Goal: Task Accomplishment & Management: Use online tool/utility

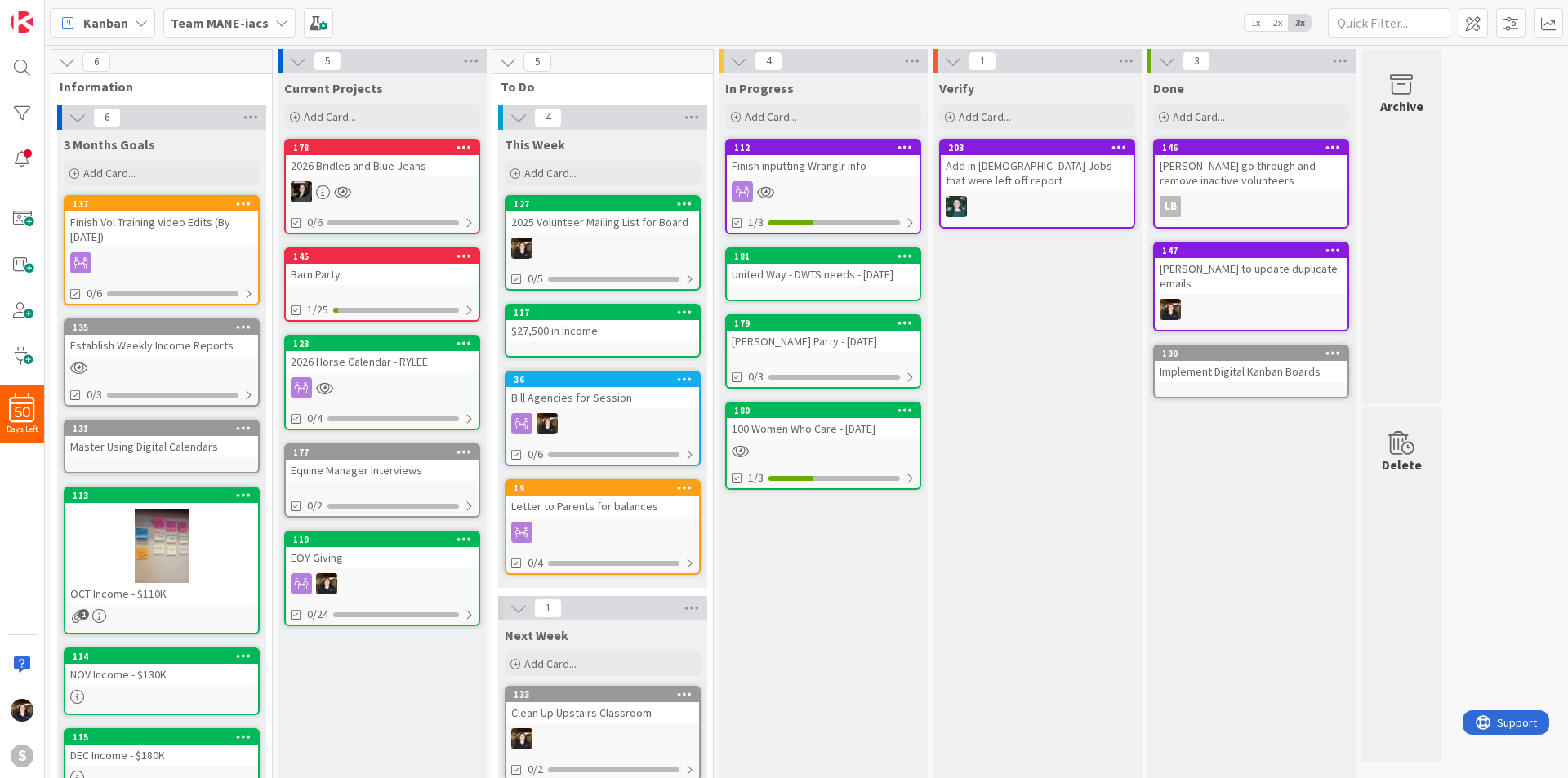
click at [259, 19] on b "Team MANE-iacs" at bounding box center [220, 22] width 98 height 16
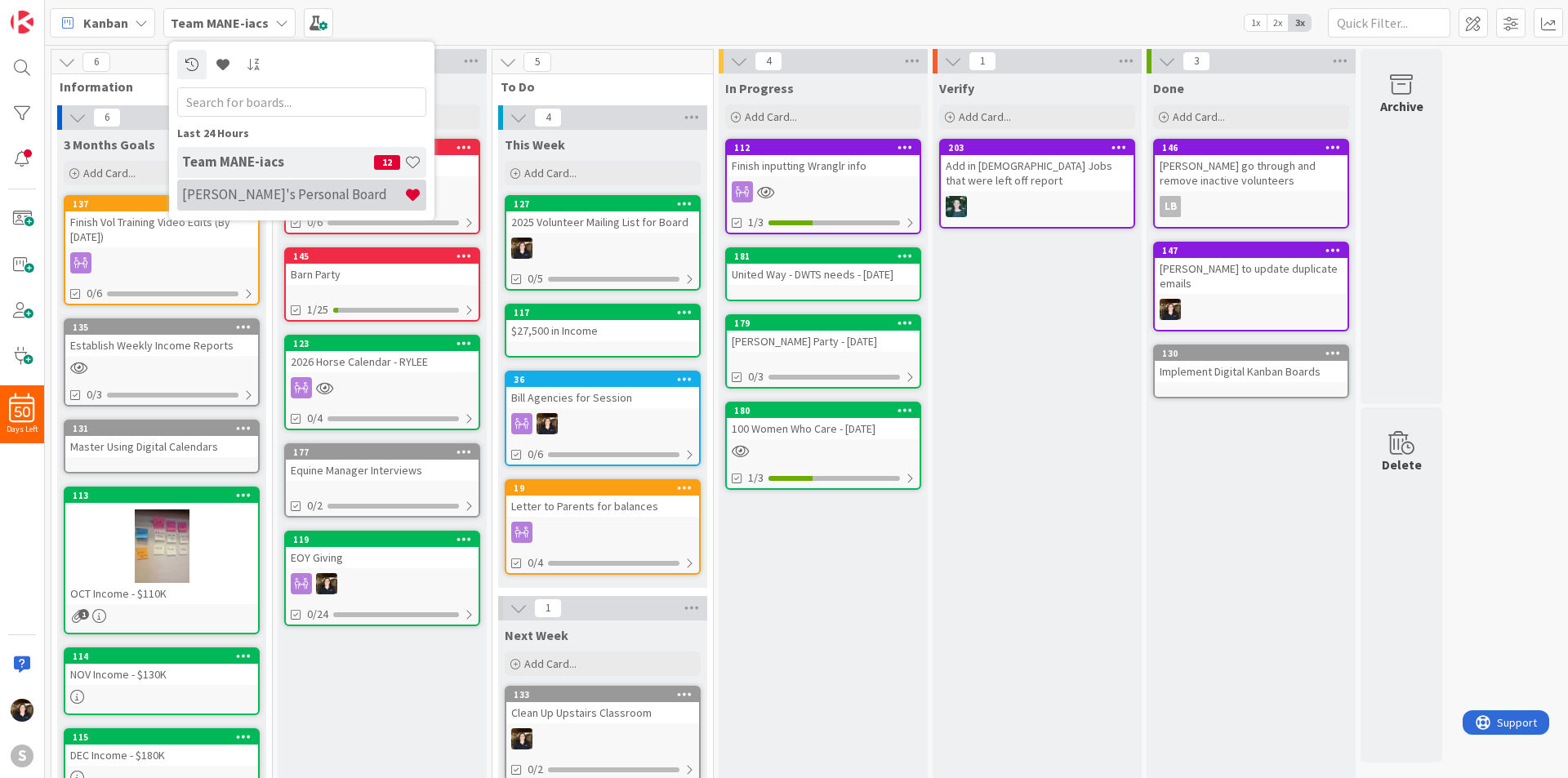
click at [247, 188] on h4 "[PERSON_NAME]'s Personal Board" at bounding box center [293, 194] width 222 height 16
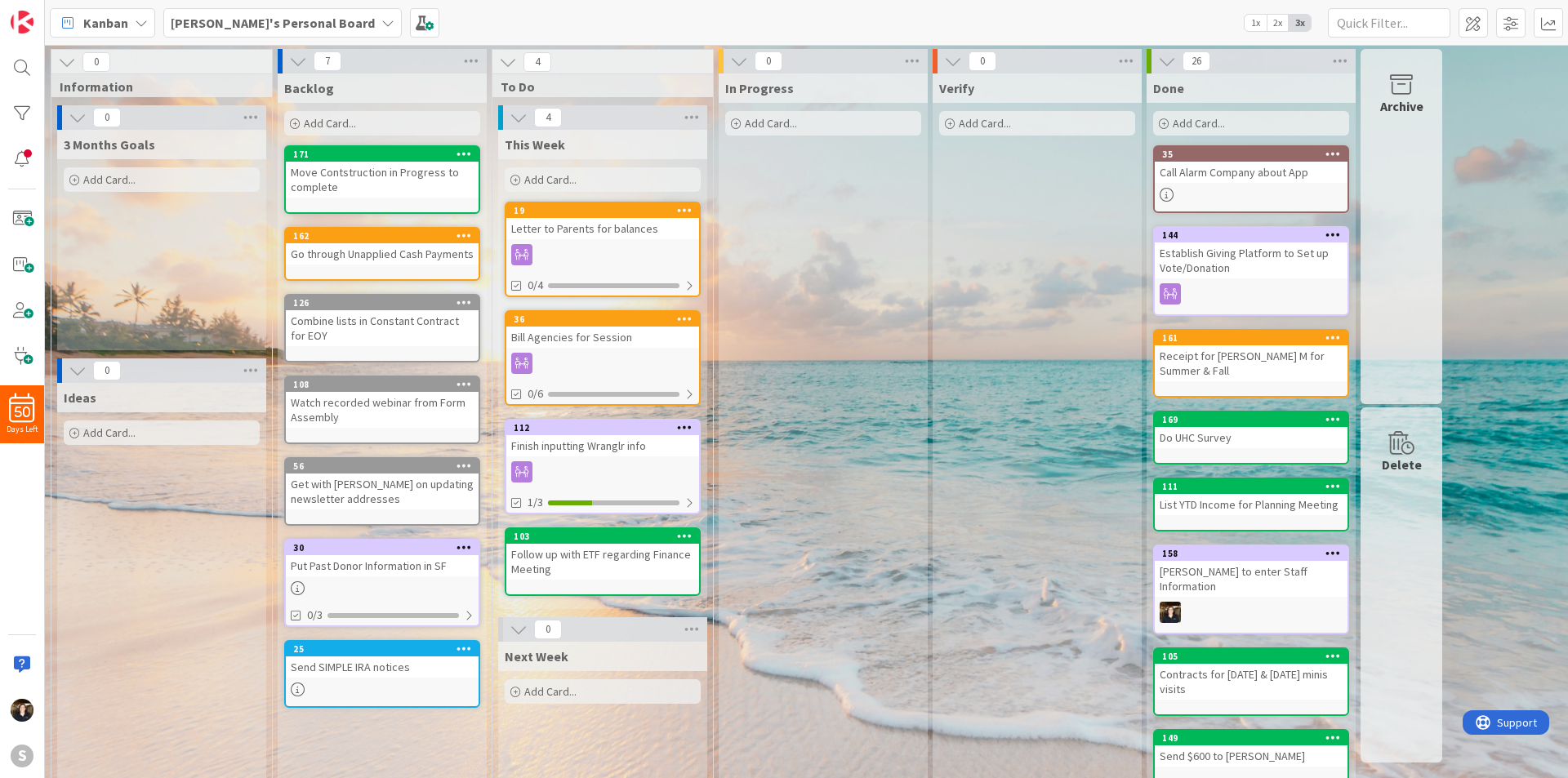
click at [347, 122] on span "Add Card..." at bounding box center [330, 123] width 52 height 14
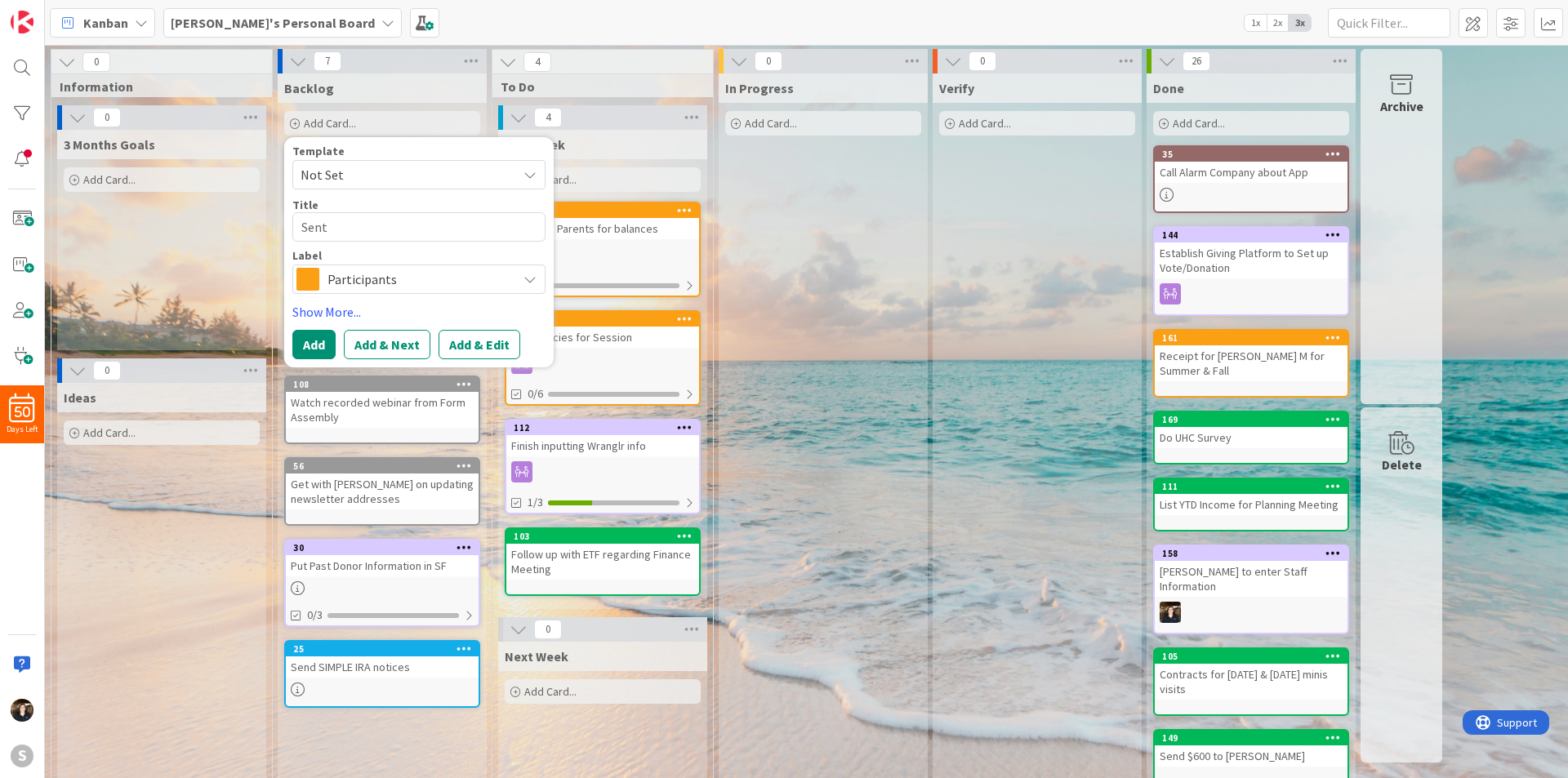
type textarea "Sent"
type textarea "x"
type textarea "Sent"
type textarea "x"
type textarea "Sen"
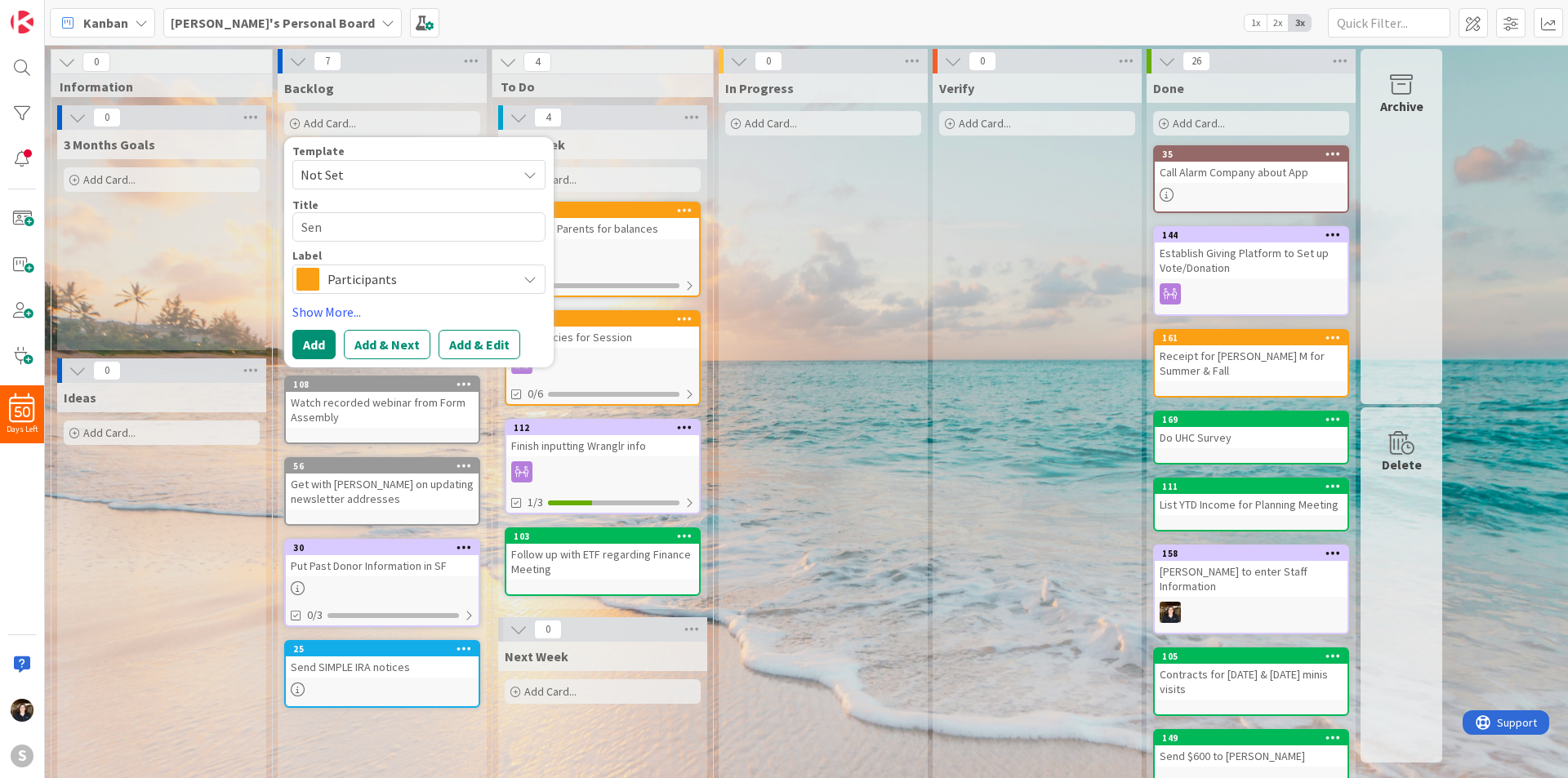
type textarea "x"
type textarea "Send"
type textarea "x"
type textarea "Send"
type textarea "x"
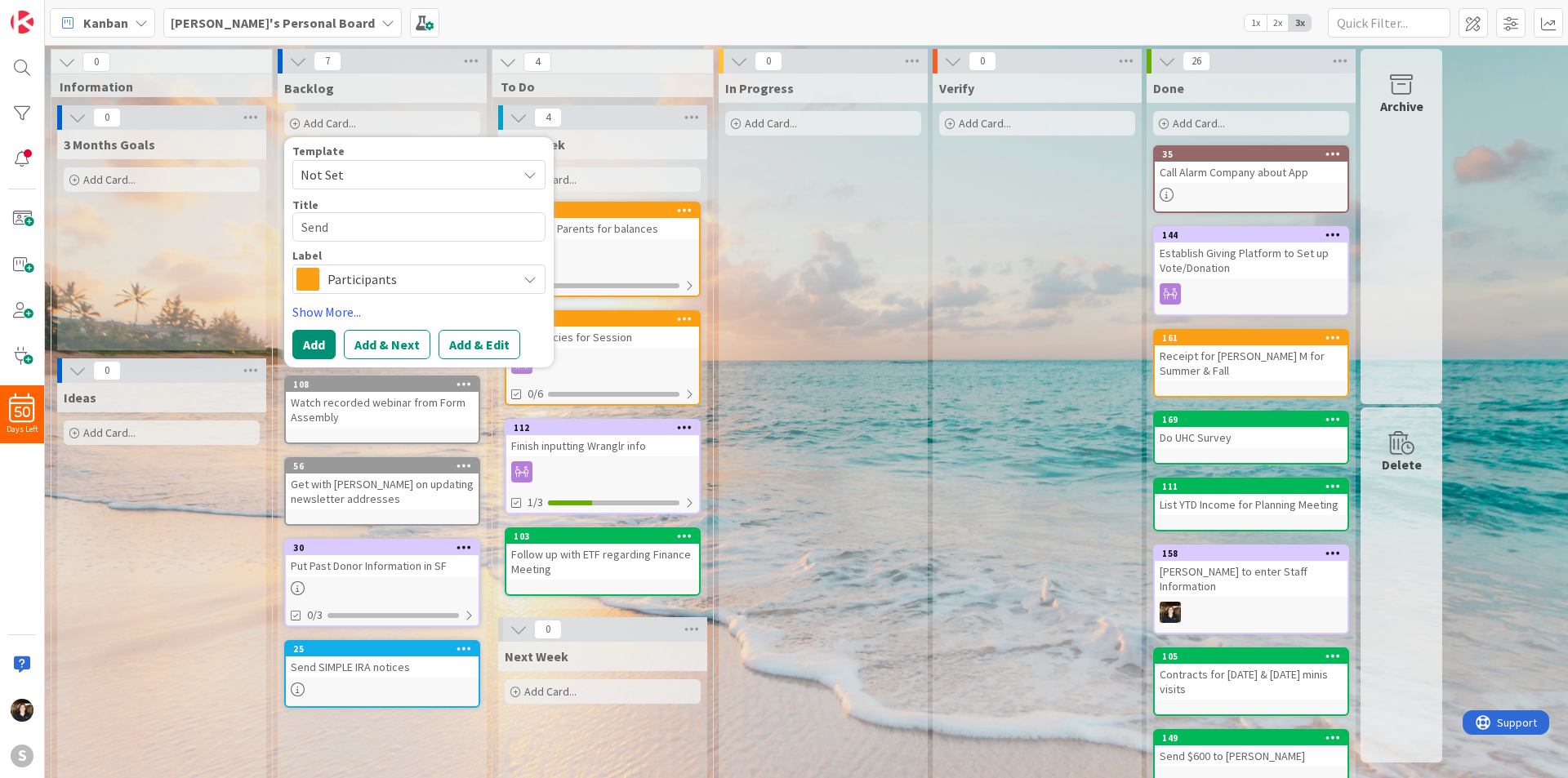
type textarea "Send o"
type textarea "x"
type textarea "Send ou"
type textarea "x"
type textarea "Send out"
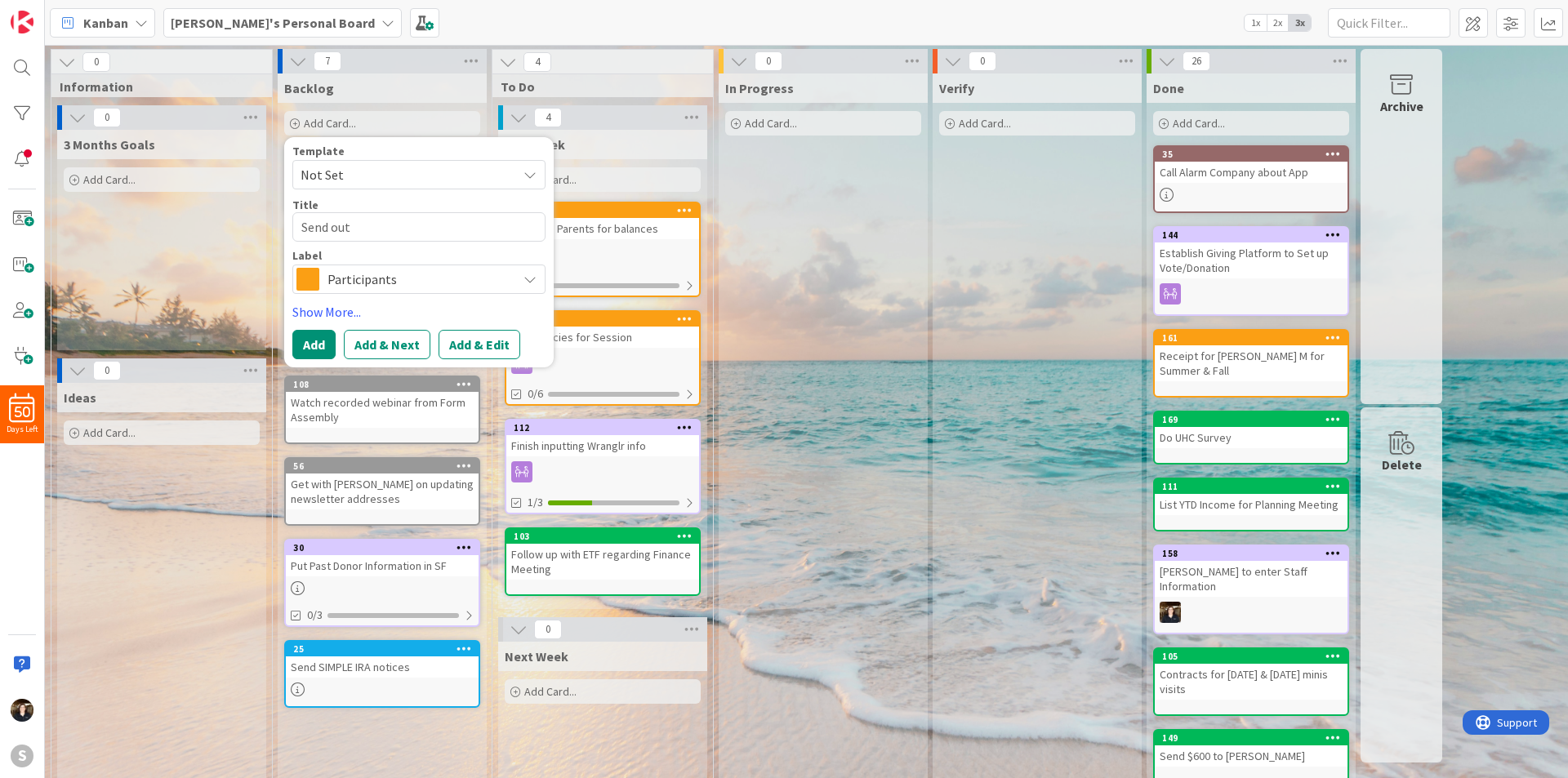
type textarea "x"
type textarea "Send out"
type textarea "x"
type textarea "Send out pa"
type textarea "x"
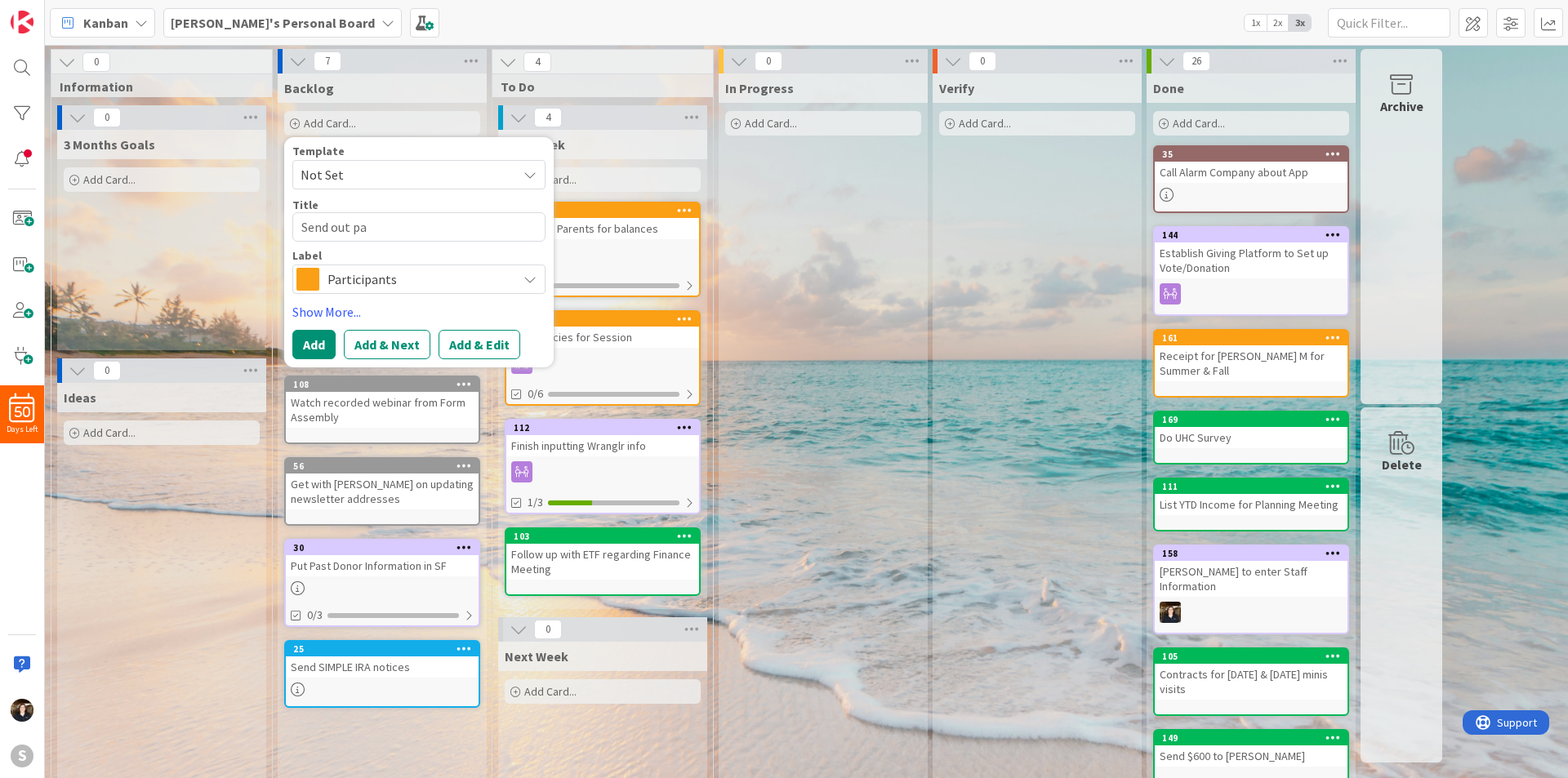
type textarea "Send out pay"
type textarea "x"
type textarea "Send out paym"
type textarea "x"
type textarea "Send out payme"
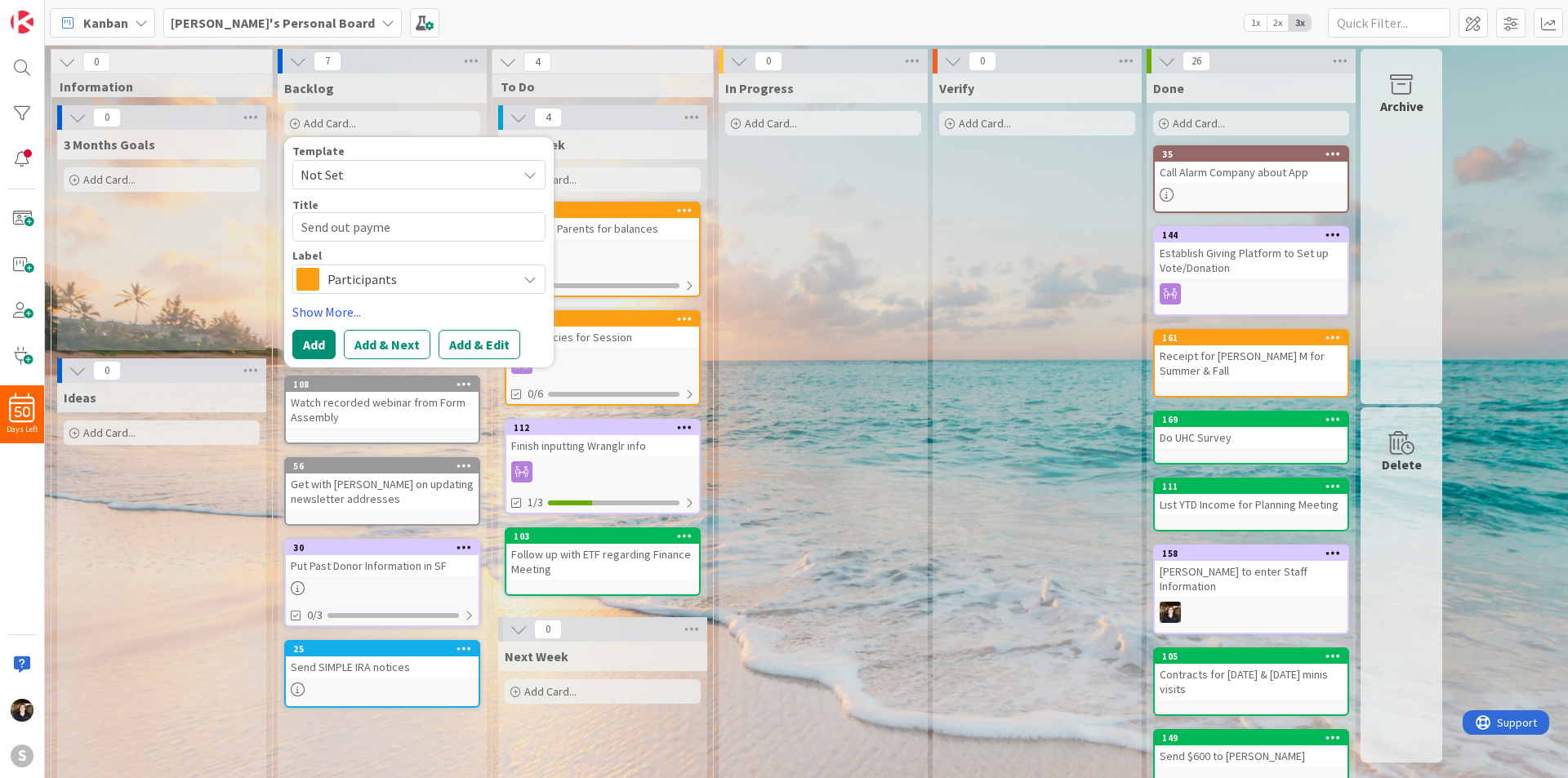
type textarea "x"
type textarea "Send out paymen"
type textarea "x"
type textarea "Send out payment"
type textarea "x"
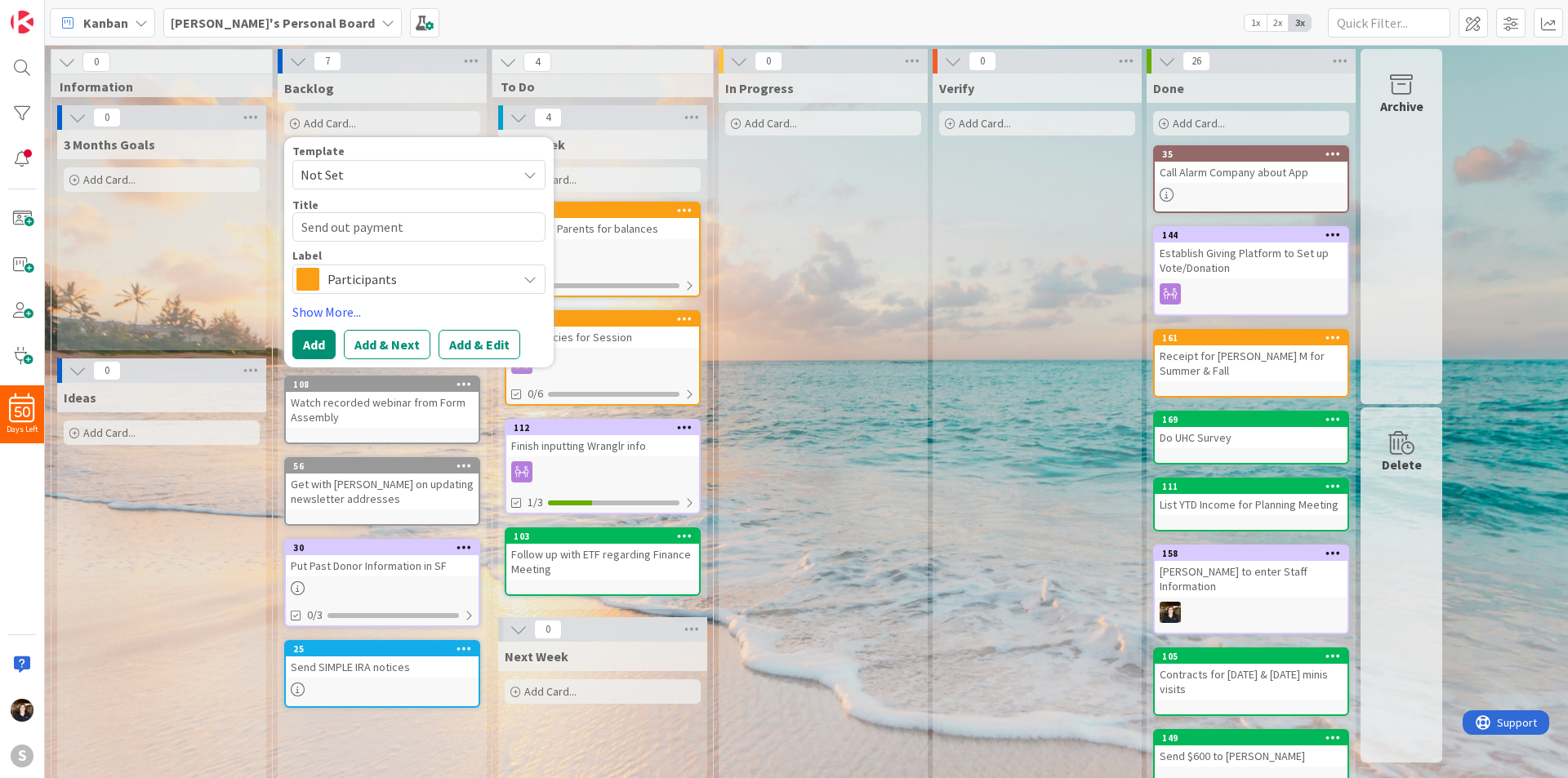
type textarea "Send out payment e"
type textarea "x"
type textarea "Send out payment em"
type textarea "x"
type textarea "Send out payment ema"
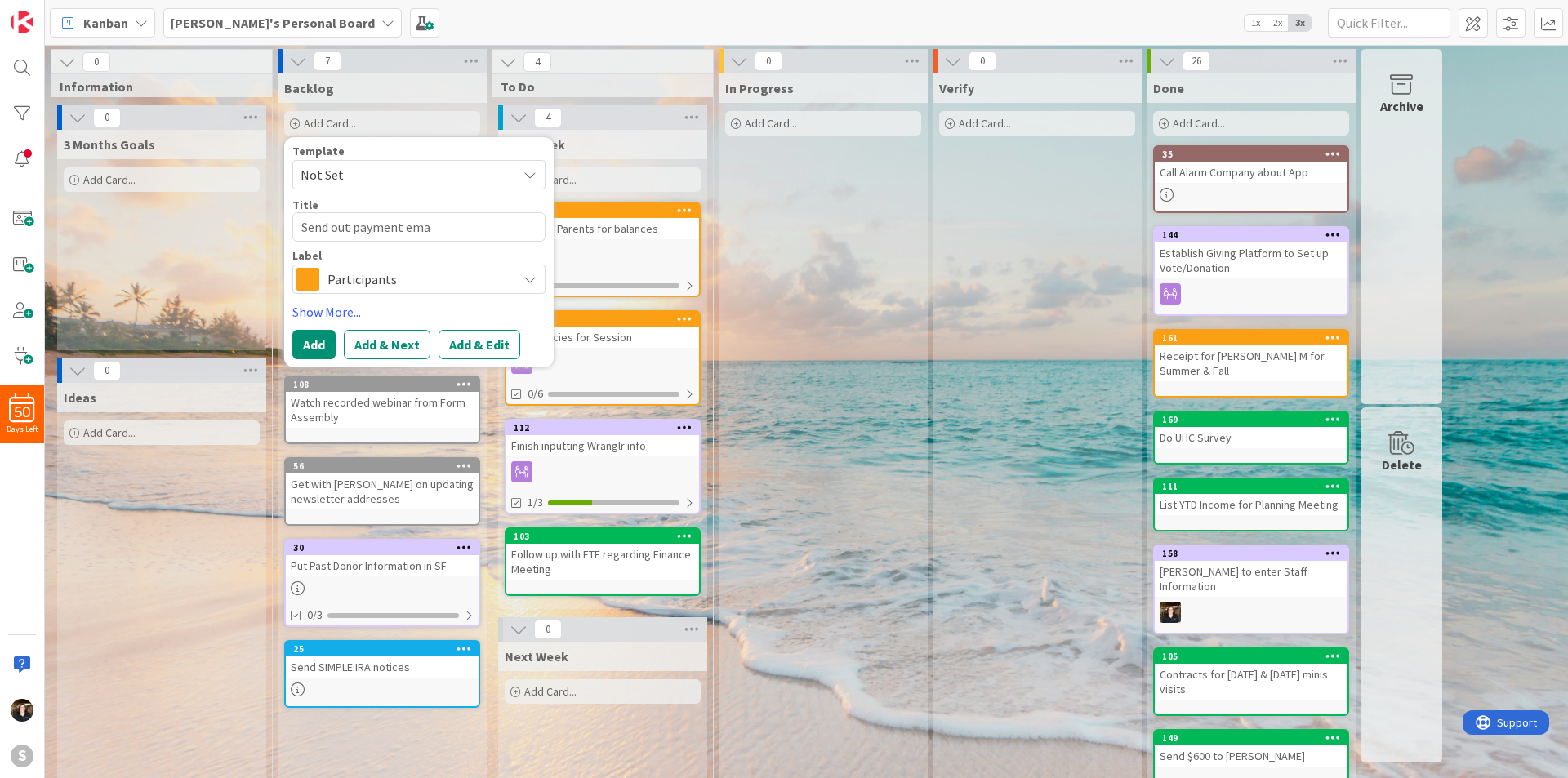
type textarea "x"
type textarea "Send out payment emai"
type textarea "x"
type textarea "Send out payment email"
type textarea "x"
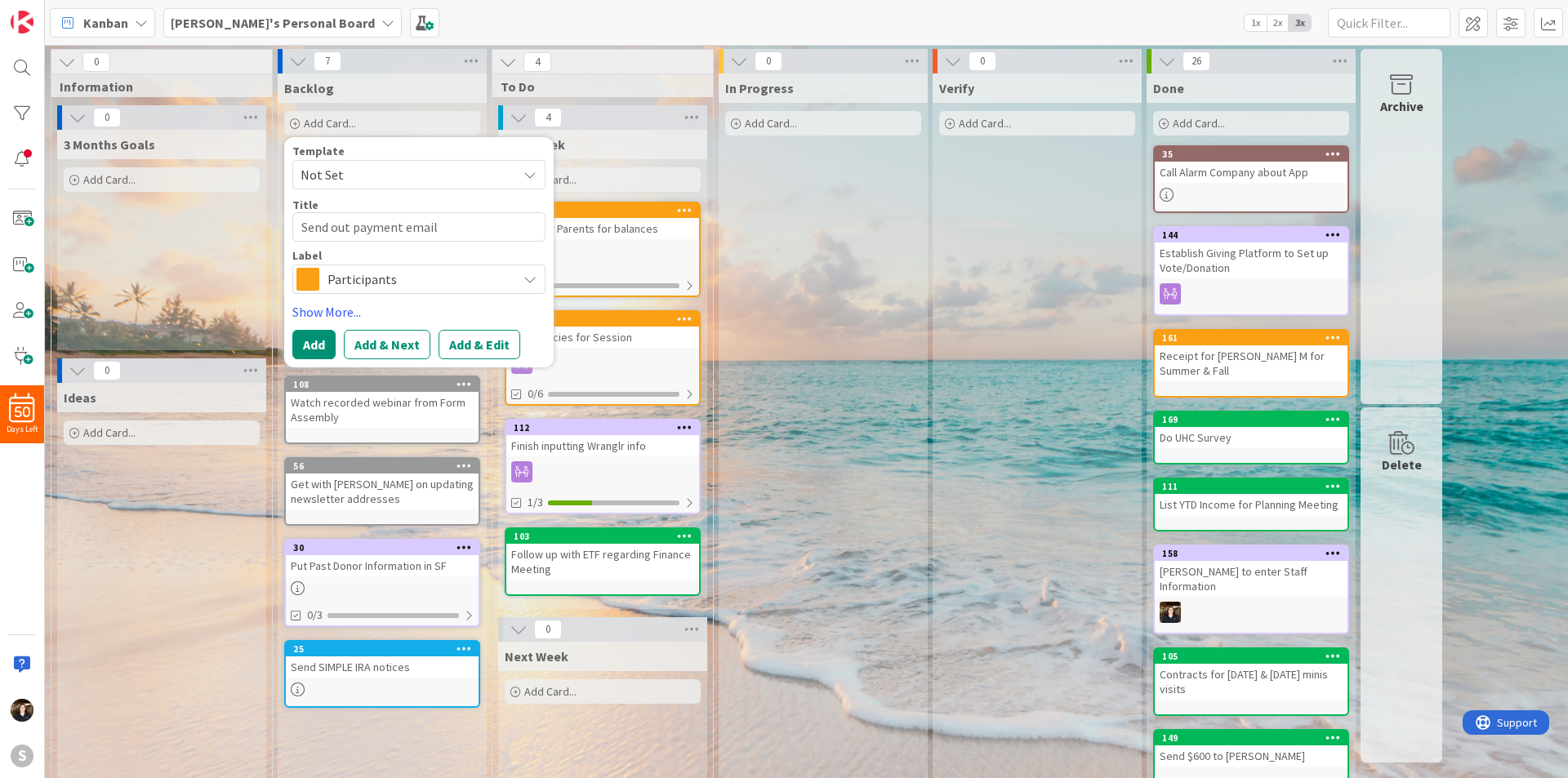
type textarea "Send out payment email"
type textarea "x"
type textarea "Send out payment email t"
type textarea "x"
type textarea "Send out payment email to"
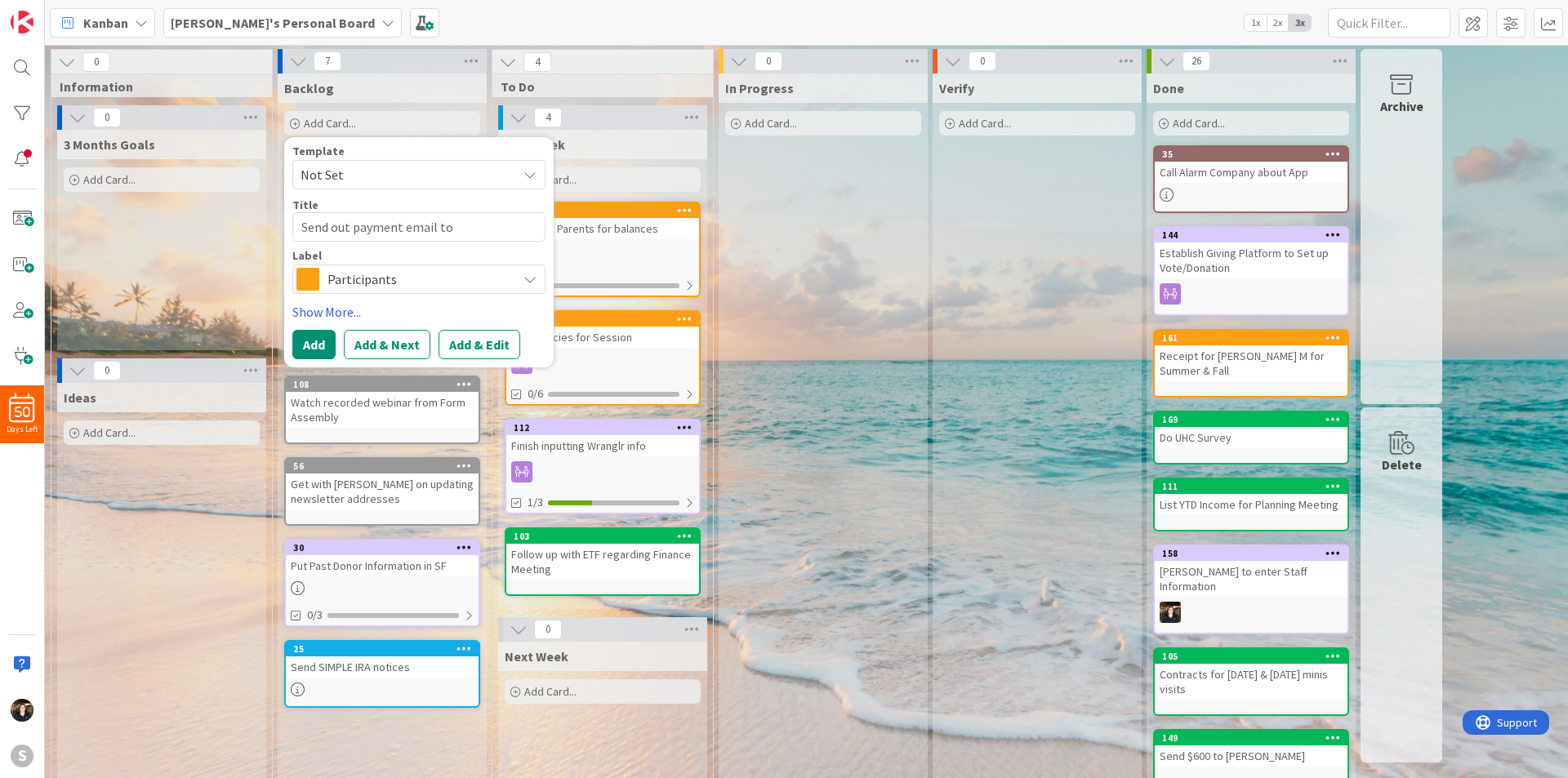
type textarea "x"
type textarea "Send out payment email to"
type textarea "x"
type textarea "Send out payment email to p"
type textarea "x"
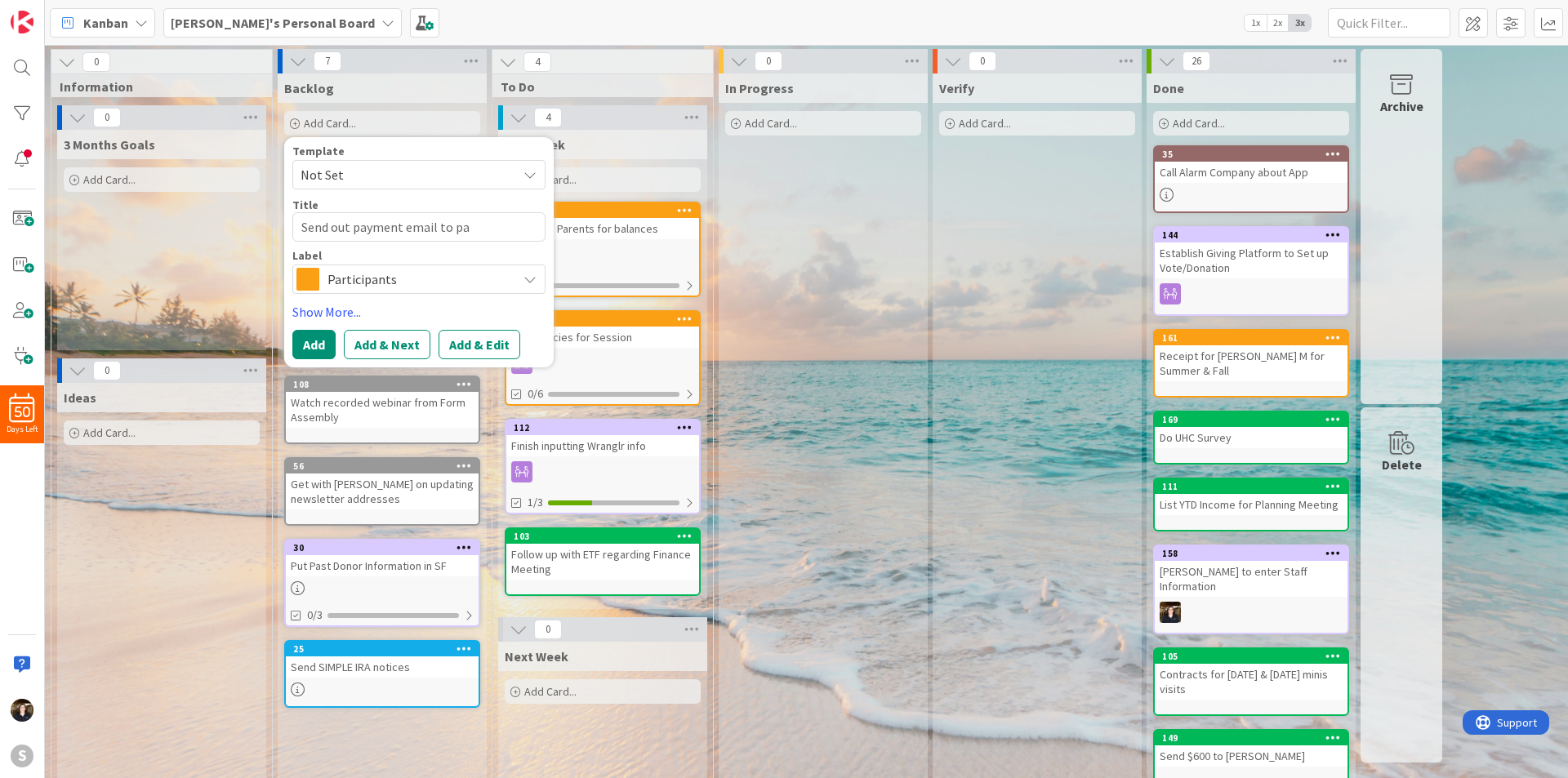
type textarea "Send out payment email to par"
type textarea "x"
type textarea "Send out payment email to pare"
type textarea "x"
type textarea "Send out payment email to paren"
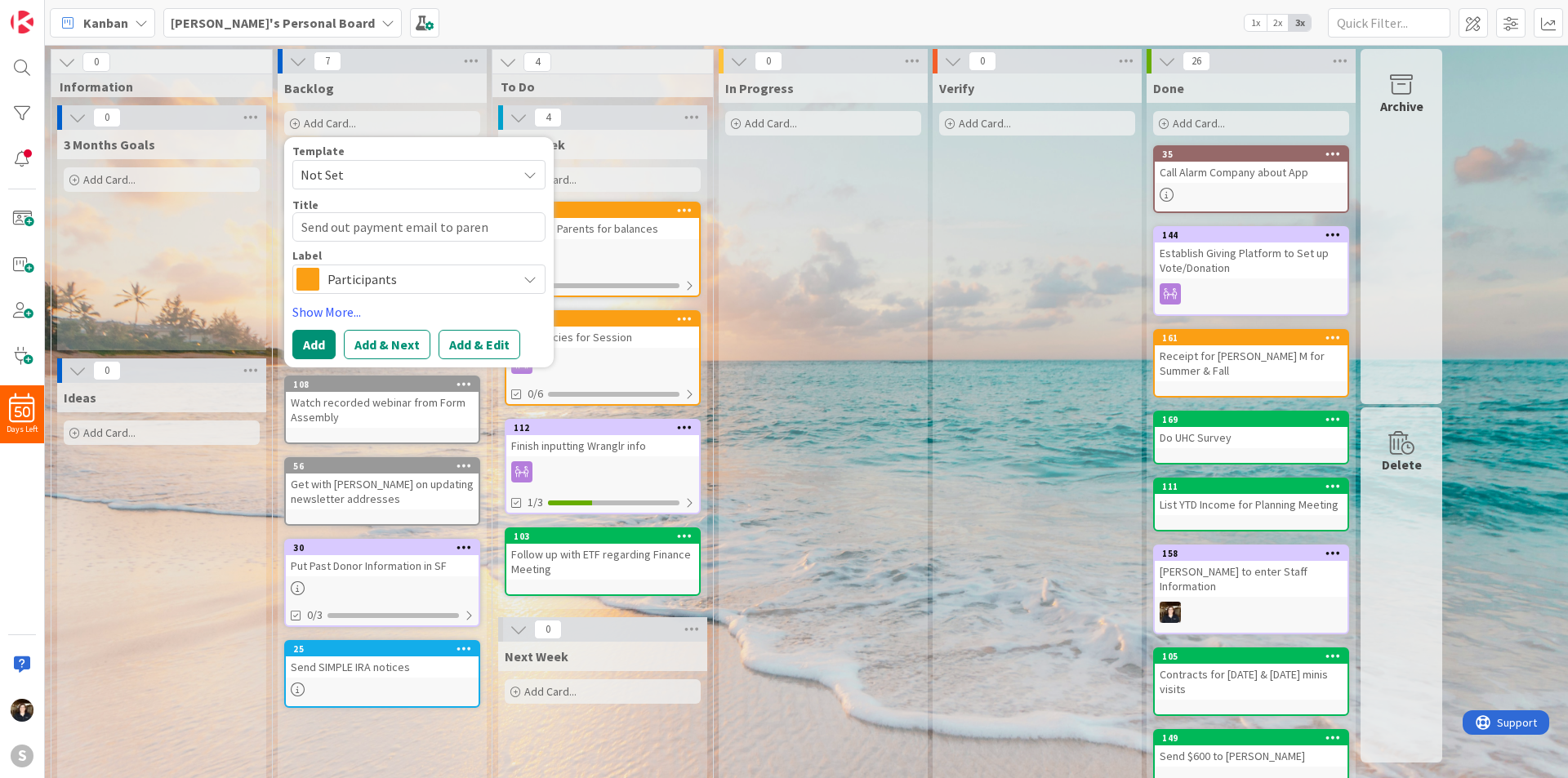
type textarea "x"
type textarea "Send out payment email to parent"
type textarea "x"
type textarea "Send out payment email to parents"
click at [308, 347] on button "Add" at bounding box center [314, 344] width 43 height 30
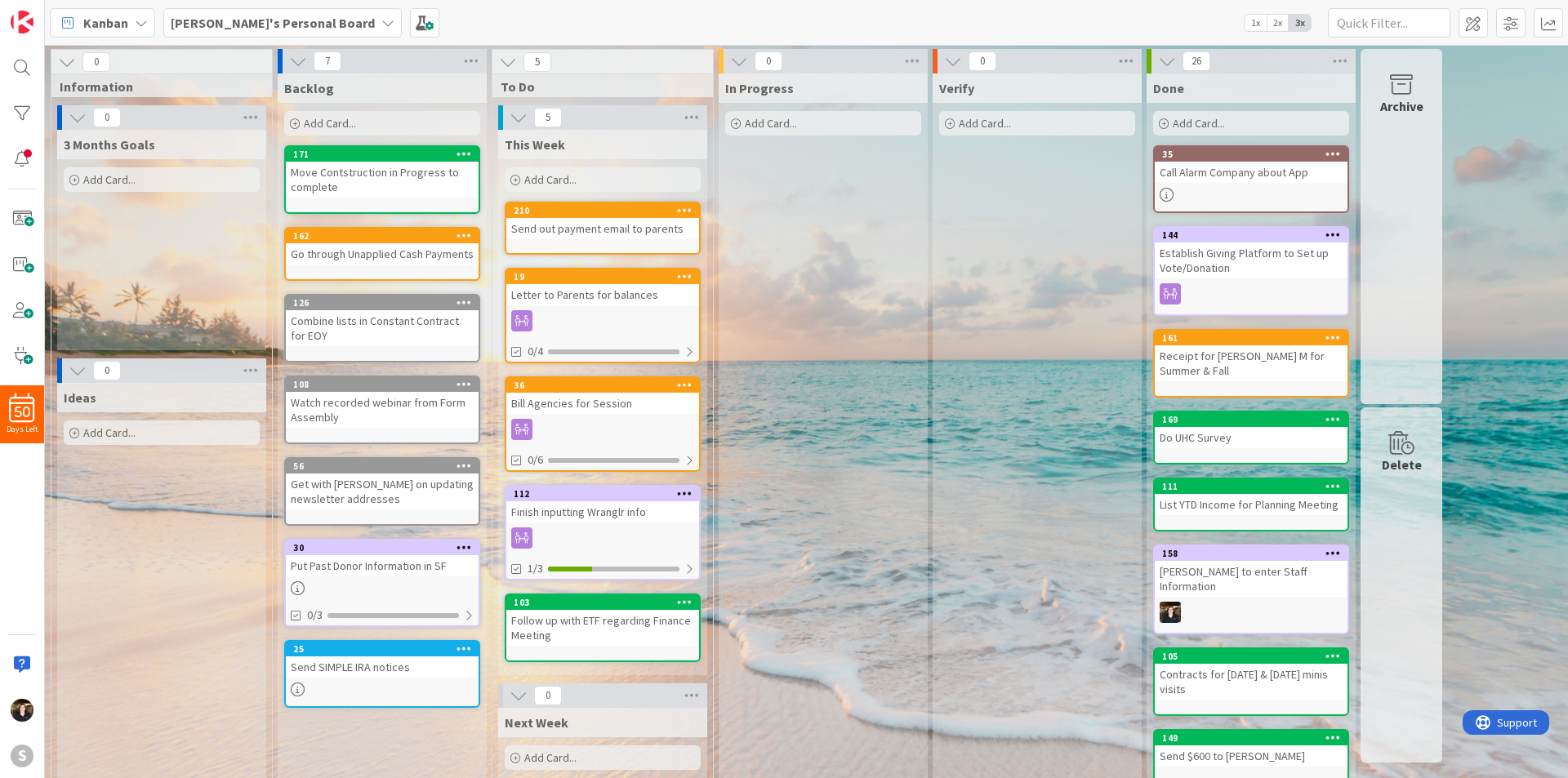
click at [348, 119] on span "Add Card..." at bounding box center [330, 123] width 52 height 14
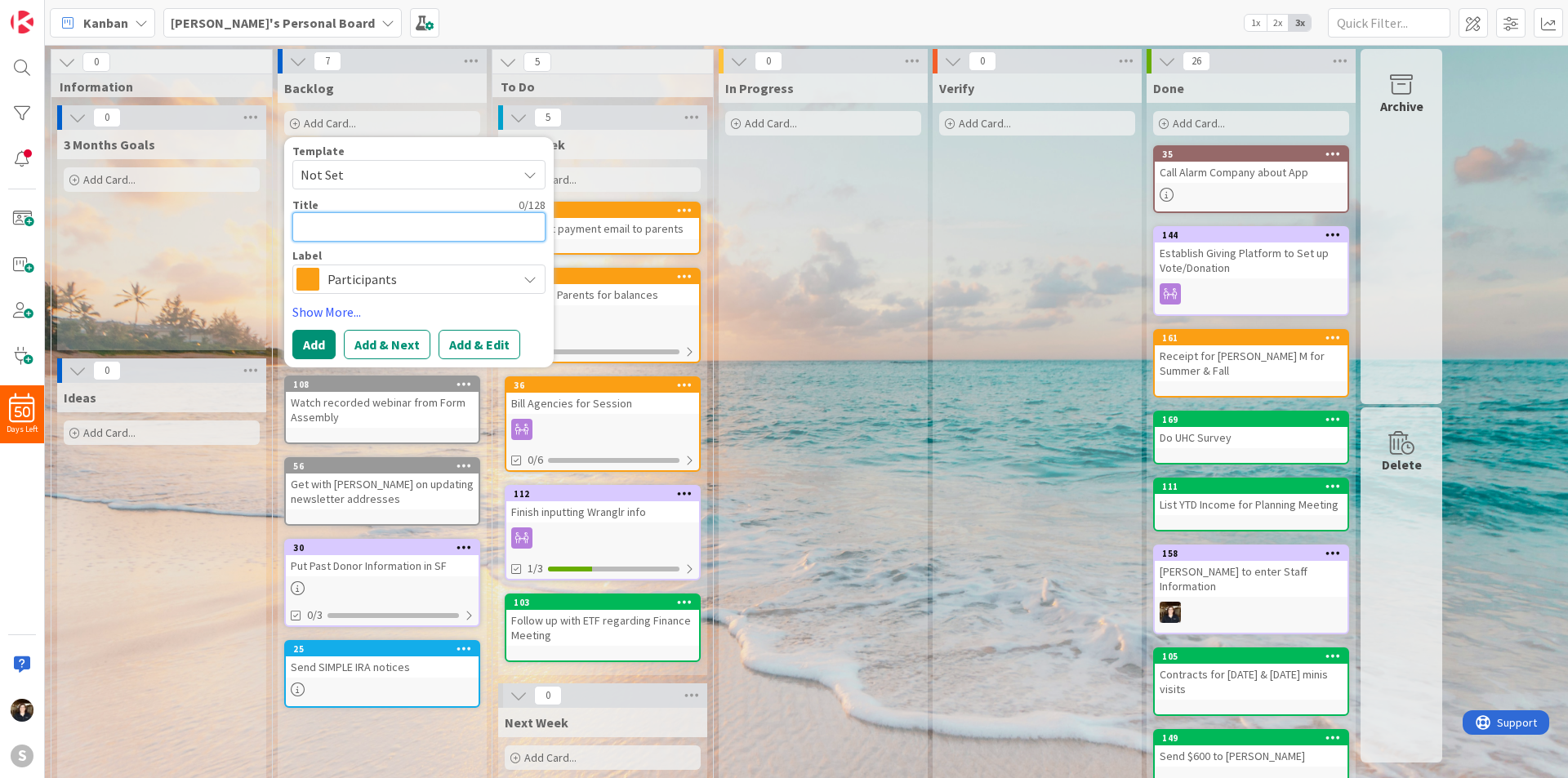
type textarea "x"
type textarea "M"
type textarea "x"
type textarea "Mo"
type textarea "x"
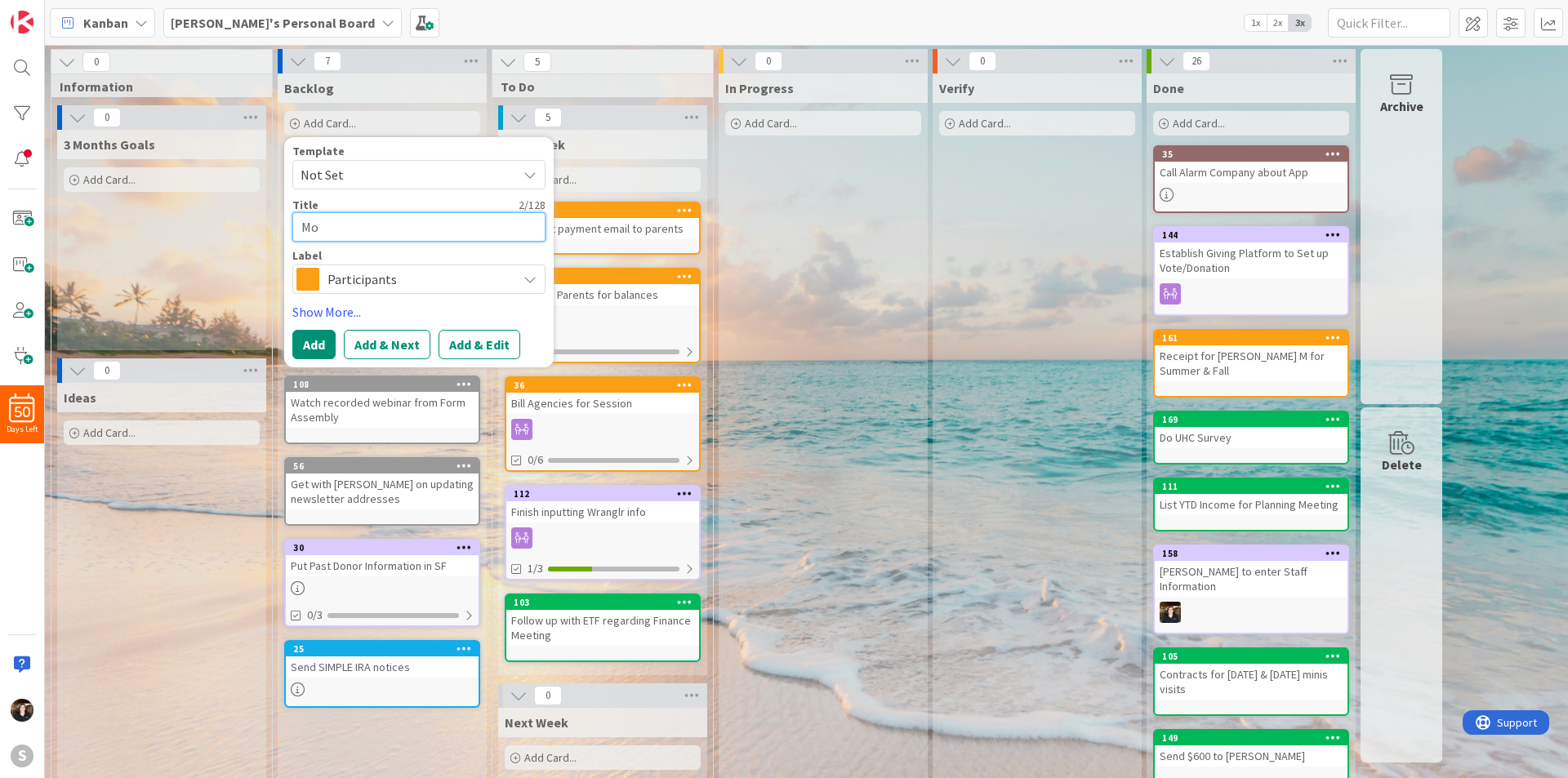
type textarea "Mov"
type textarea "x"
type textarea "Move"
type textarea "x"
type textarea "Move"
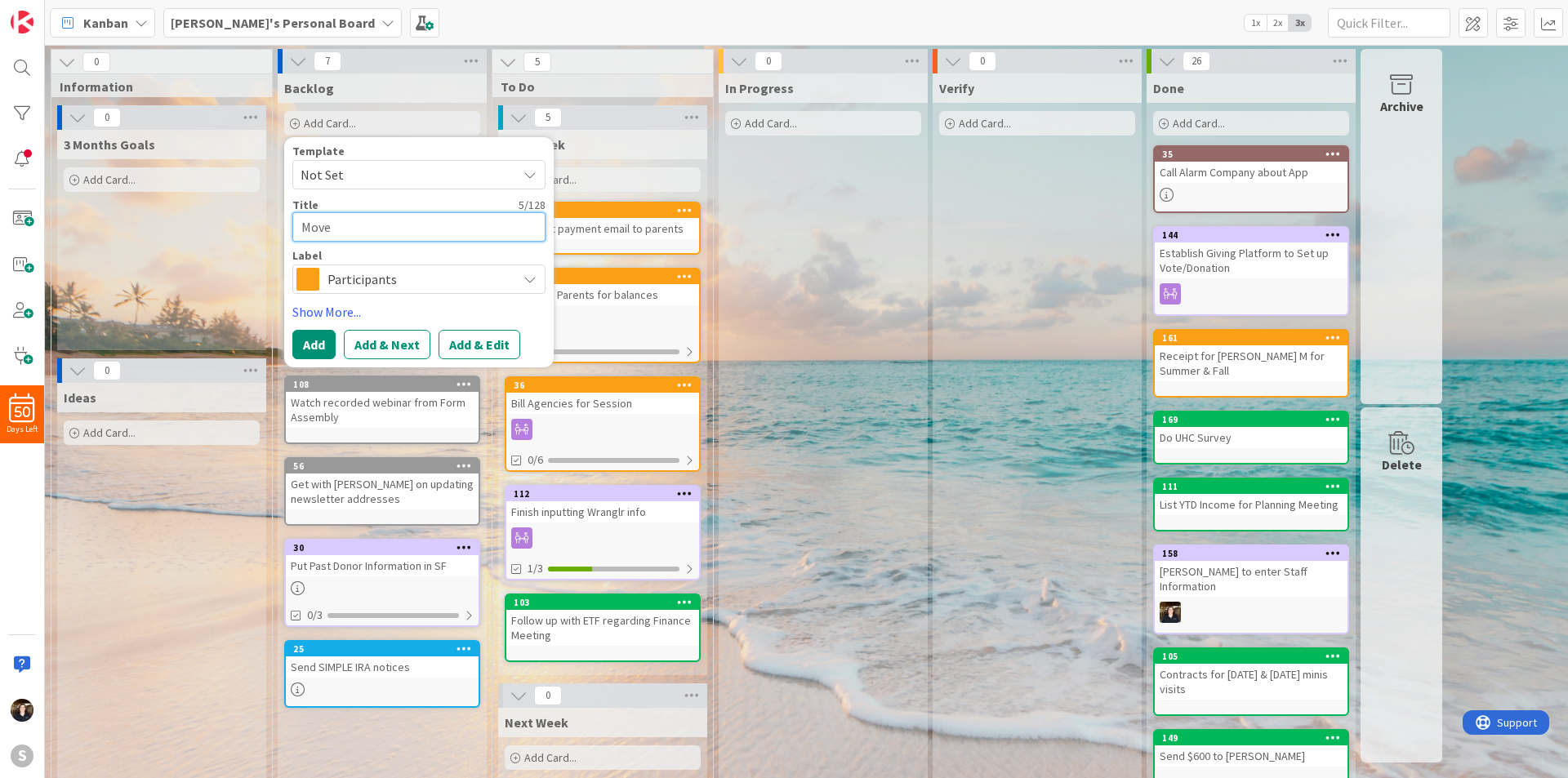
type textarea "x"
type textarea "Move i"
type textarea "x"
type textarea "Move it"
type textarea "x"
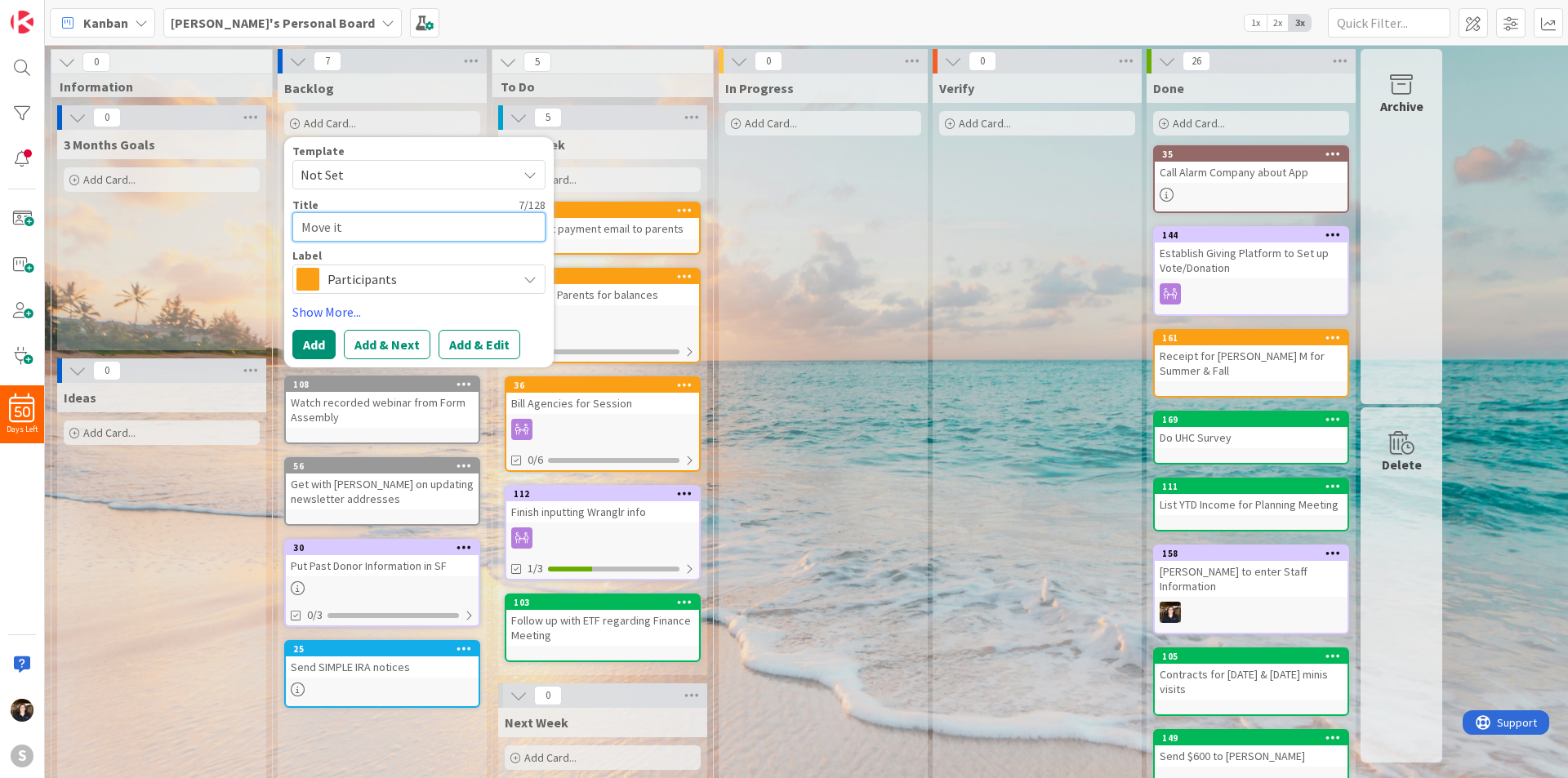
type textarea "Move ite"
type textarea "x"
type textarea "Move item"
type textarea "x"
type textarea "Move items"
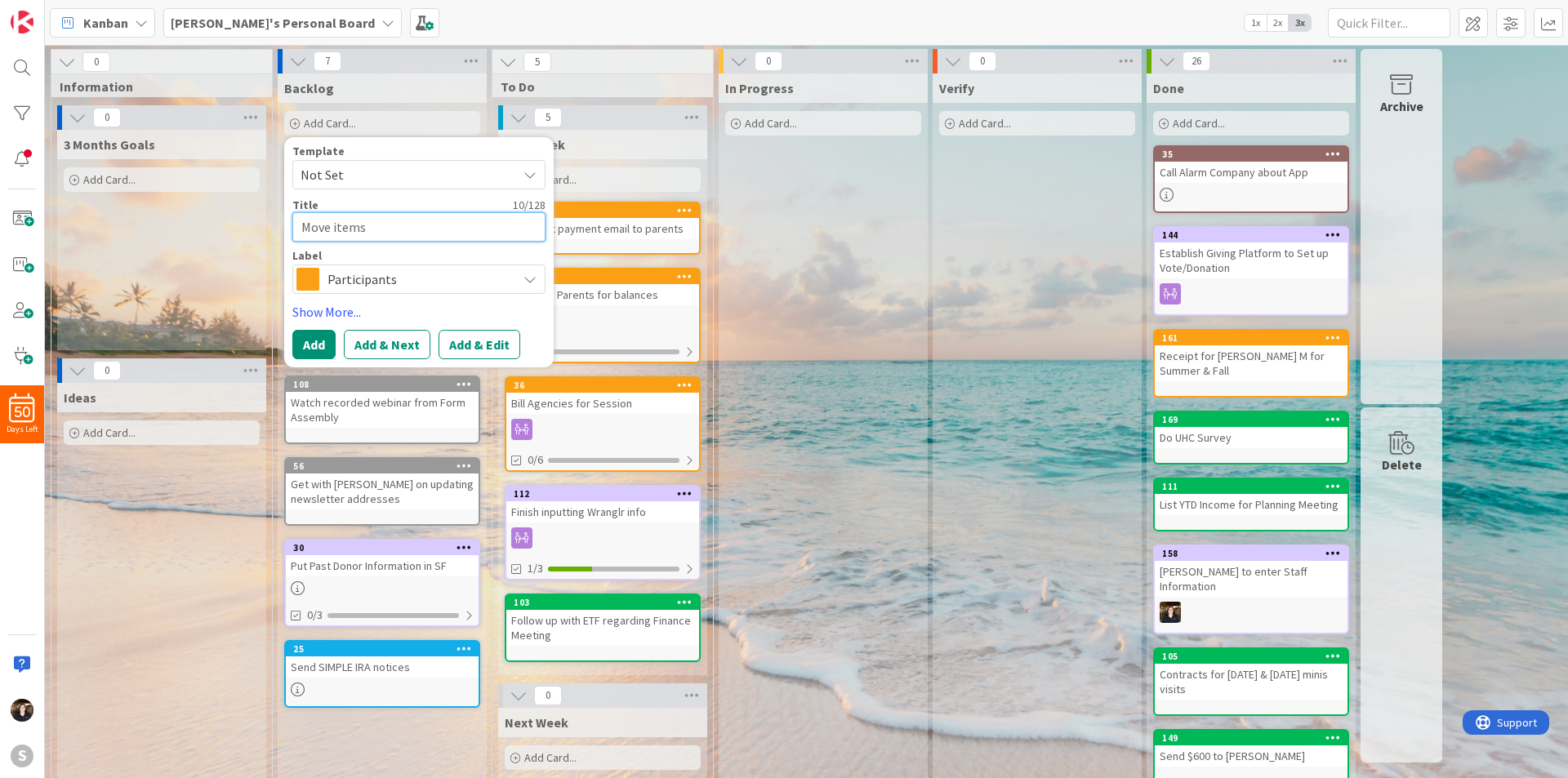
type textarea "x"
type textarea "Move items"
type textarea "x"
type textarea "Move items f"
type textarea "x"
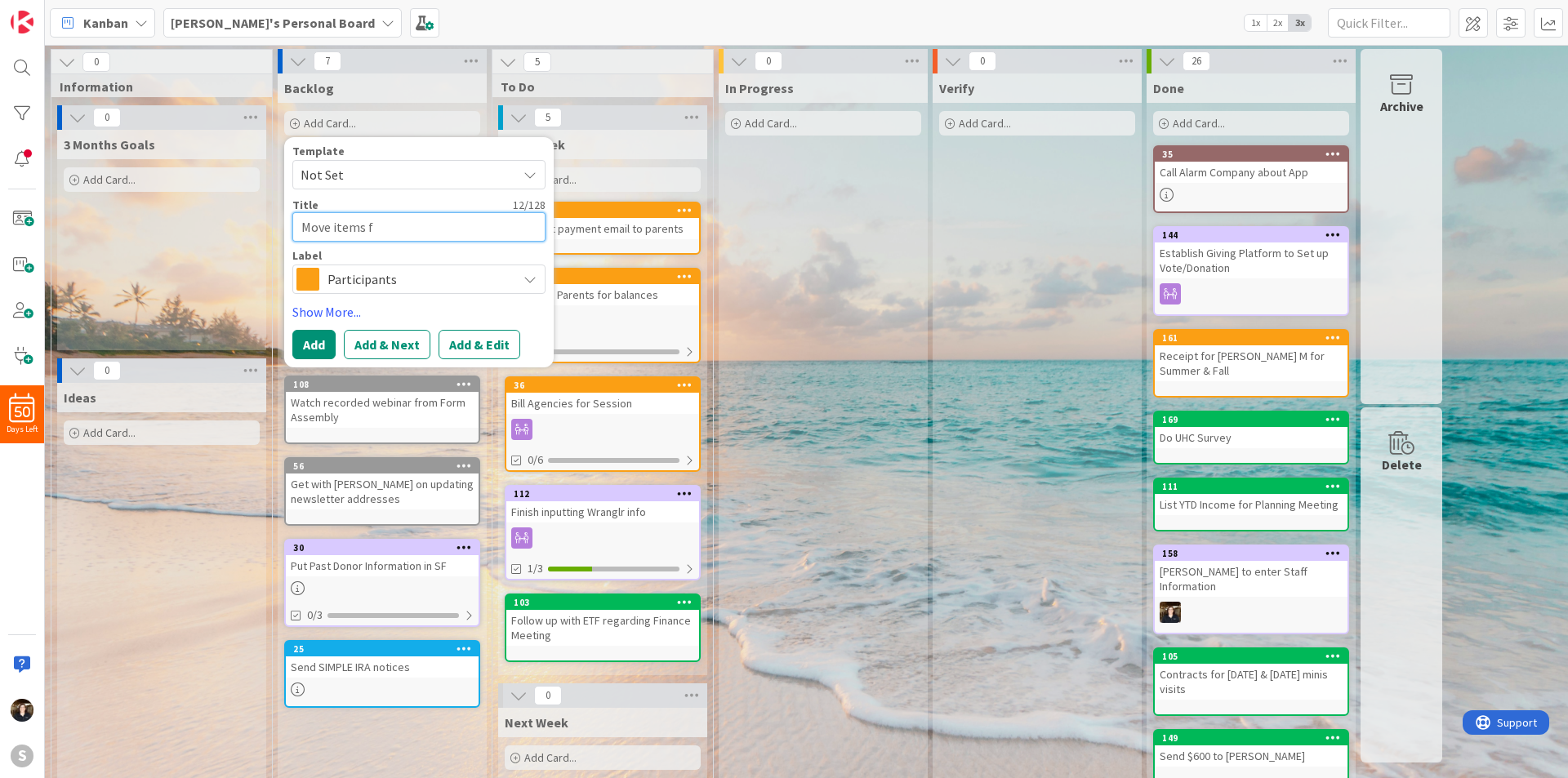
type textarea "Move items fr"
type textarea "x"
type textarea "Move items fro"
type textarea "x"
type textarea "Move items from"
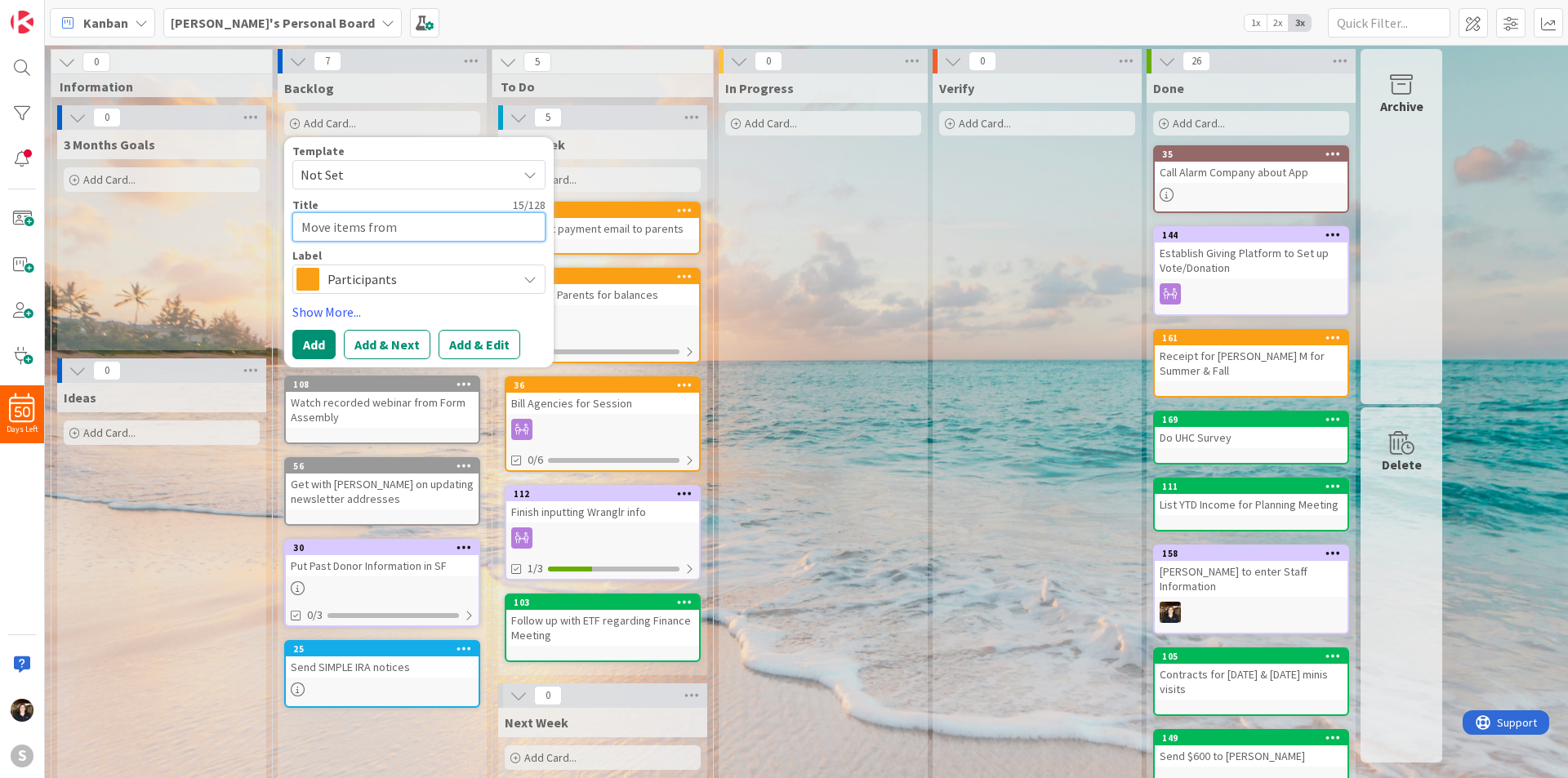
type textarea "x"
type textarea "Move items from"
type textarea "x"
type textarea "Move items from s"
type textarea "x"
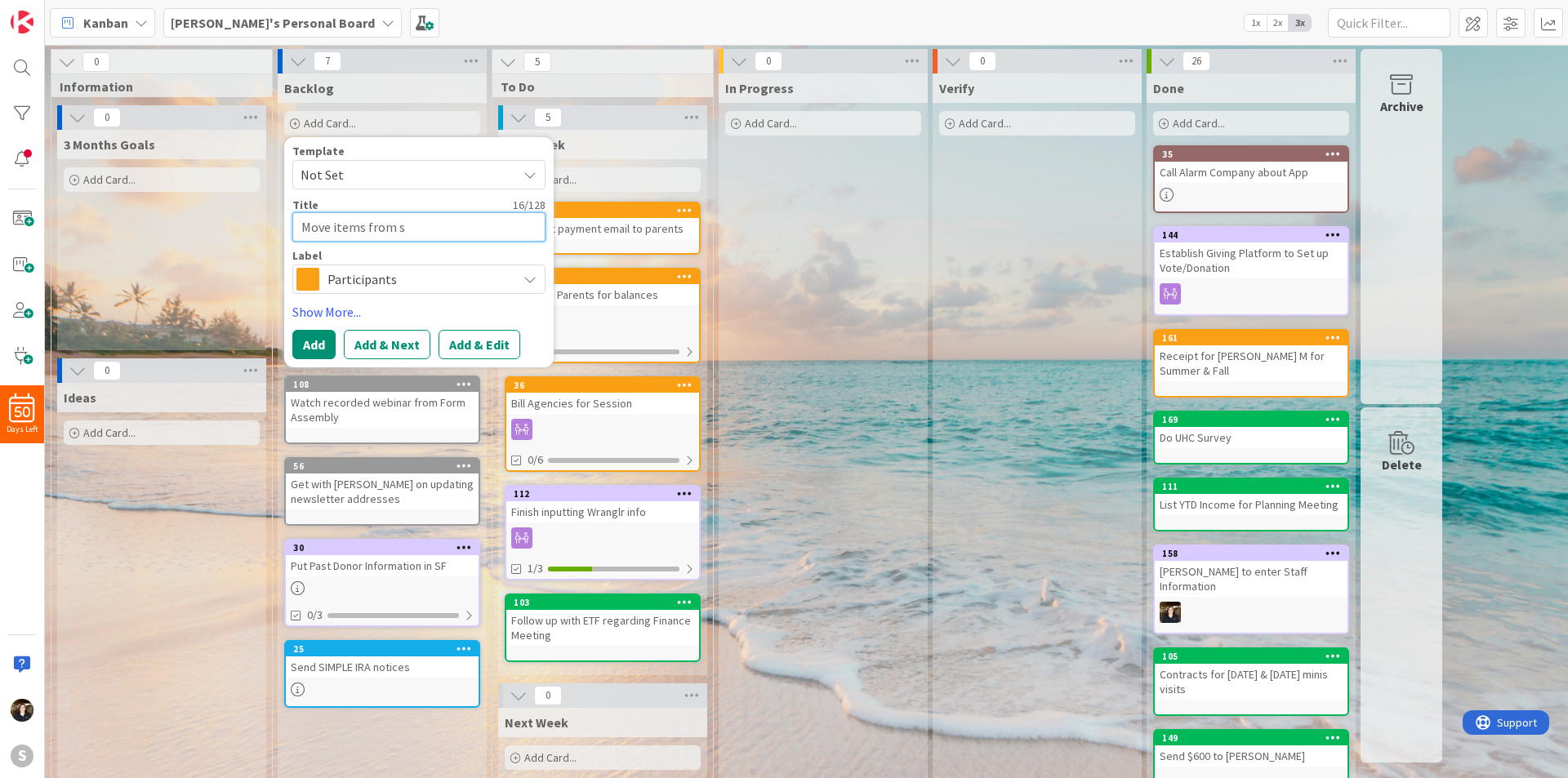
type textarea "Move items from se"
type textarea "x"
type textarea "Move items from ser"
type textarea "x"
type textarea "Move items from serv"
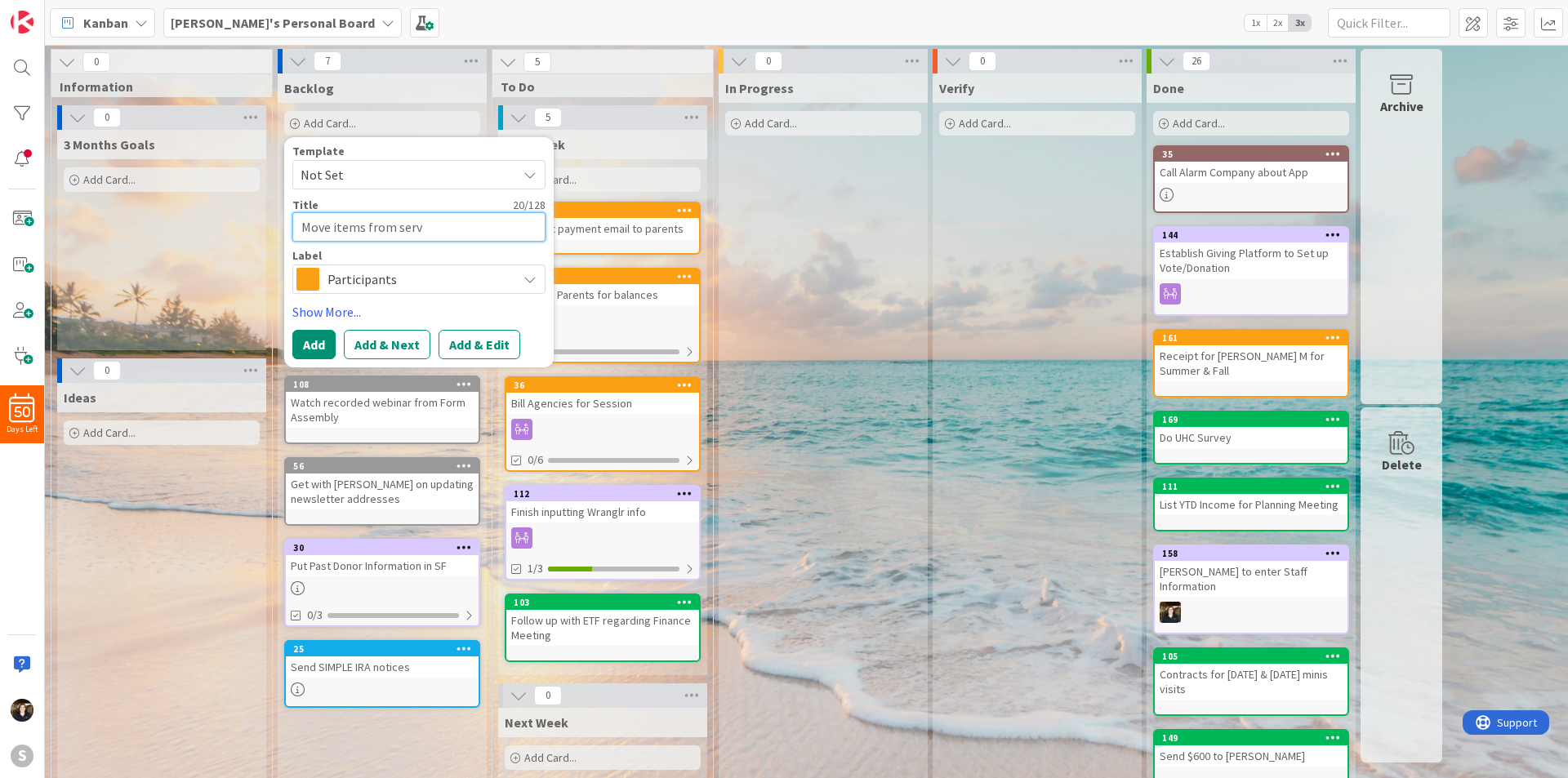
type textarea "x"
type textarea "Move items from servi"
type textarea "x"
type textarea "Move items from servic"
type textarea "x"
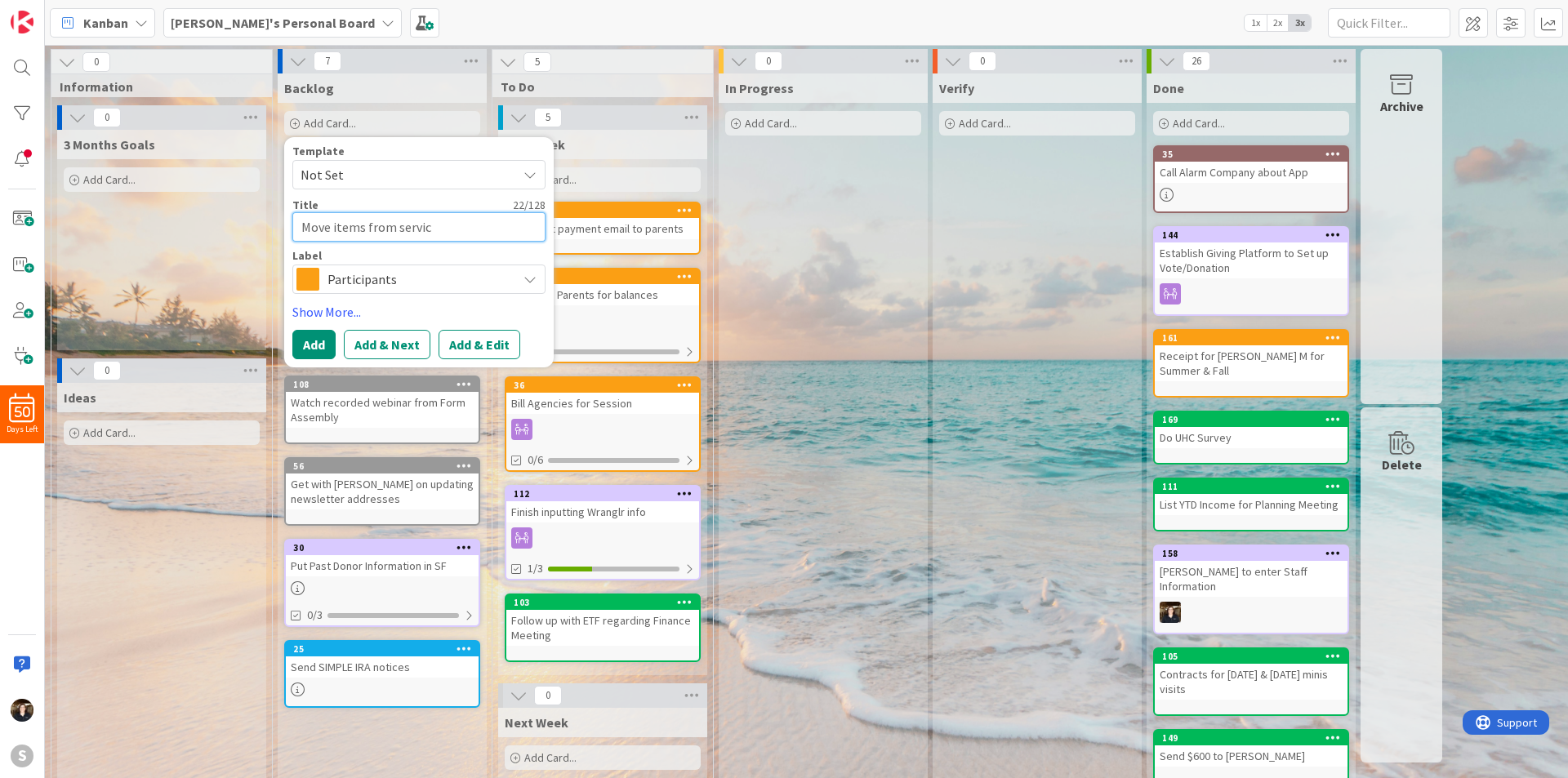
type textarea "Move items from servi"
type textarea "x"
type textarea "Move items from serv"
type textarea "x"
type textarea "Move items from serve"
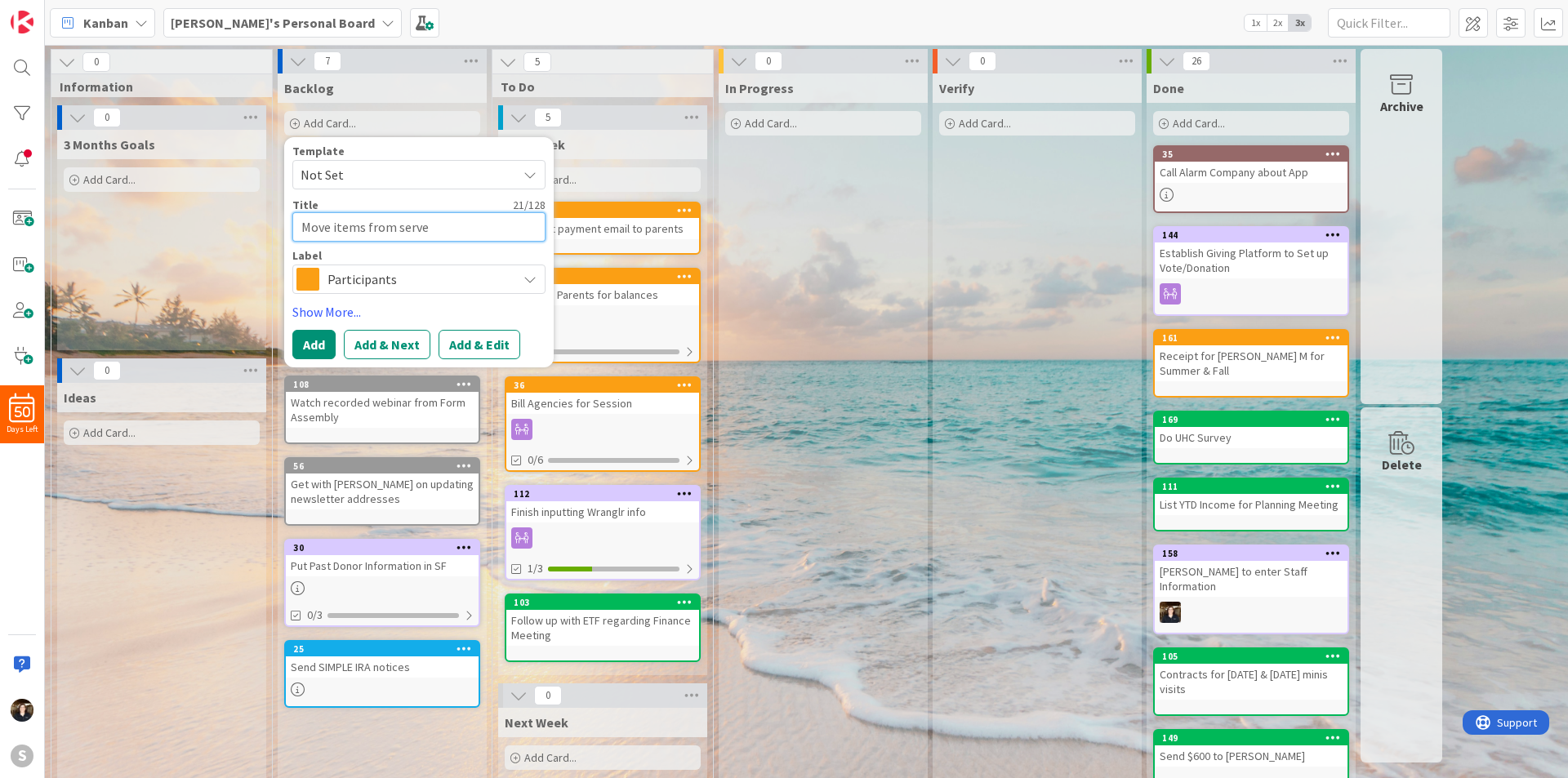
type textarea "x"
type textarea "Move items from server"
type textarea "x"
type textarea "Move items from server"
type textarea "x"
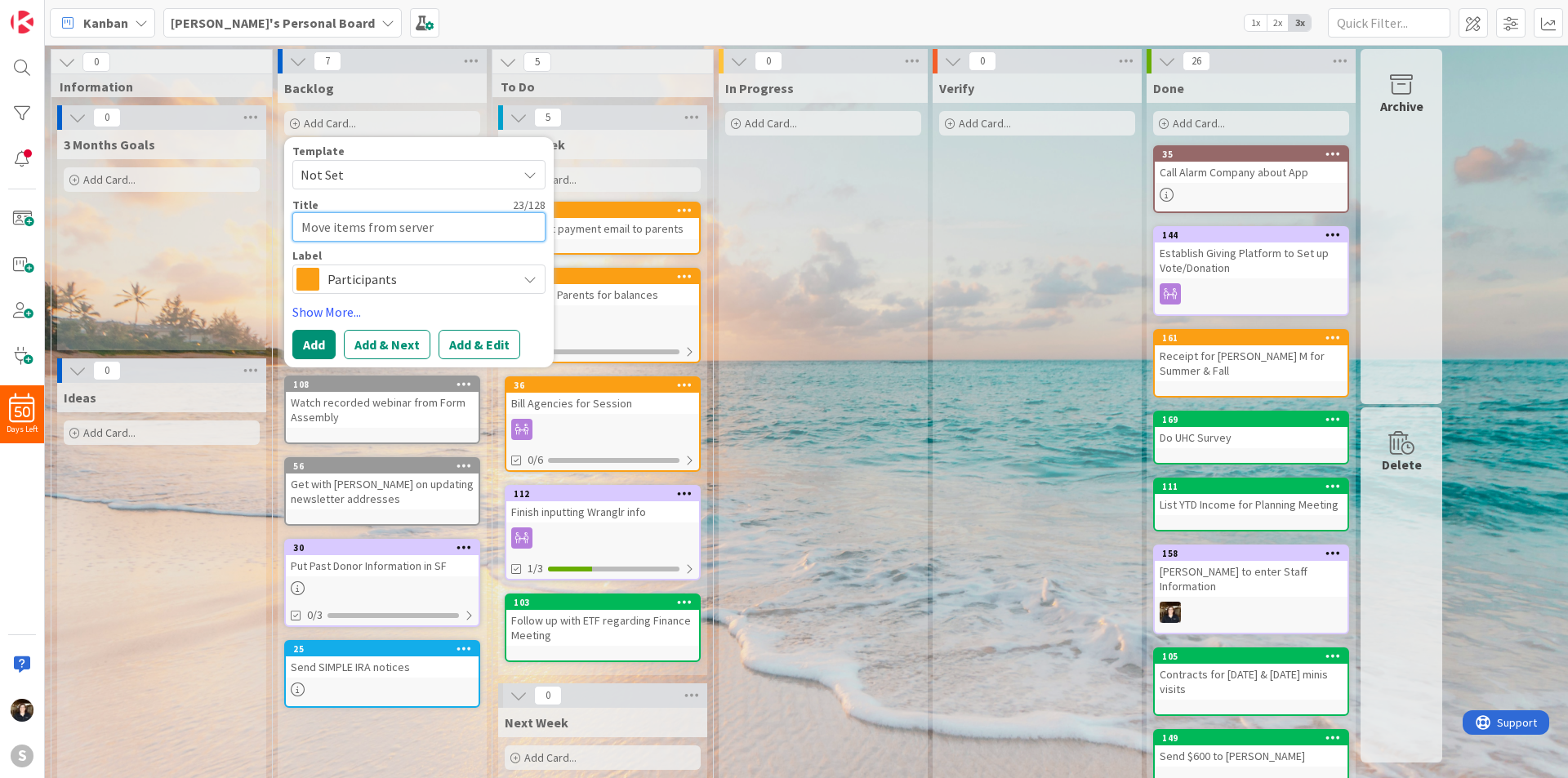
type textarea "Move items from server d"
type textarea "x"
type textarea "Move items from server de"
type textarea "x"
type textarea "Move items from server des"
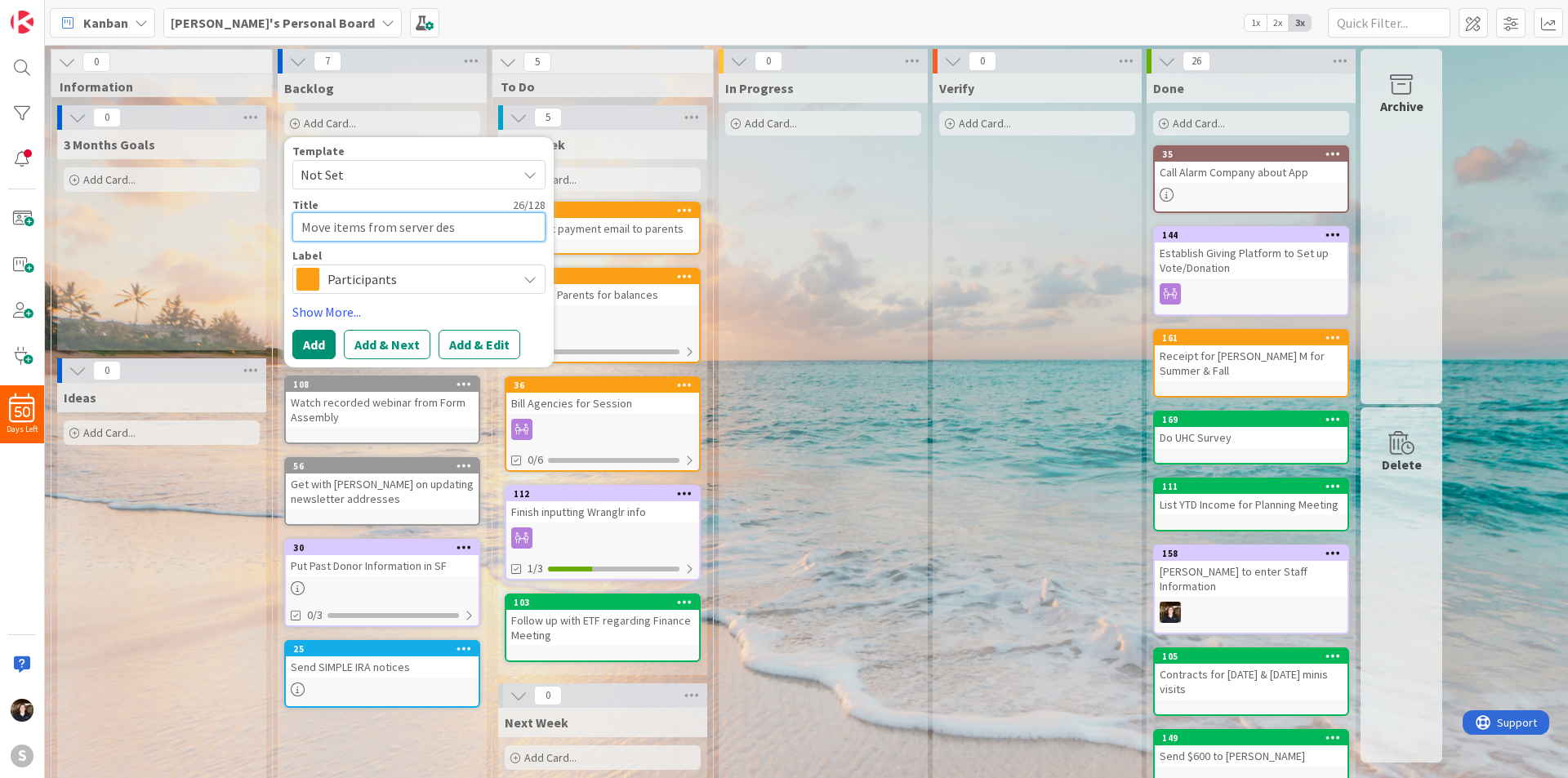
type textarea "x"
type textarea "Move items from server desk"
type textarea "x"
type textarea "Move items from server deskt"
type textarea "x"
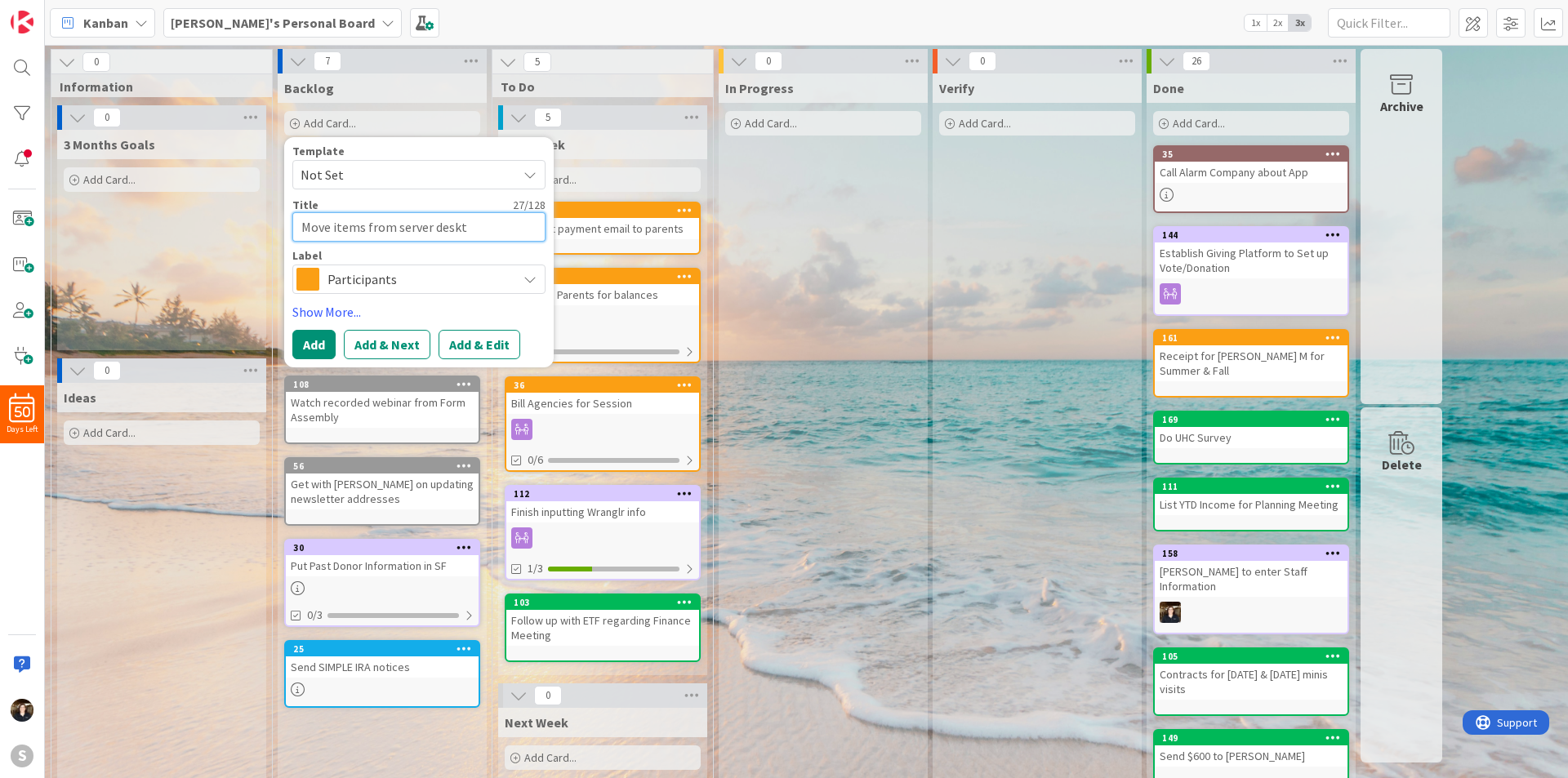
type textarea "Move items from server deskto"
type textarea "x"
type textarea "Move items from server deskto"
type textarea "x"
type textarea "Move items from server deskto"
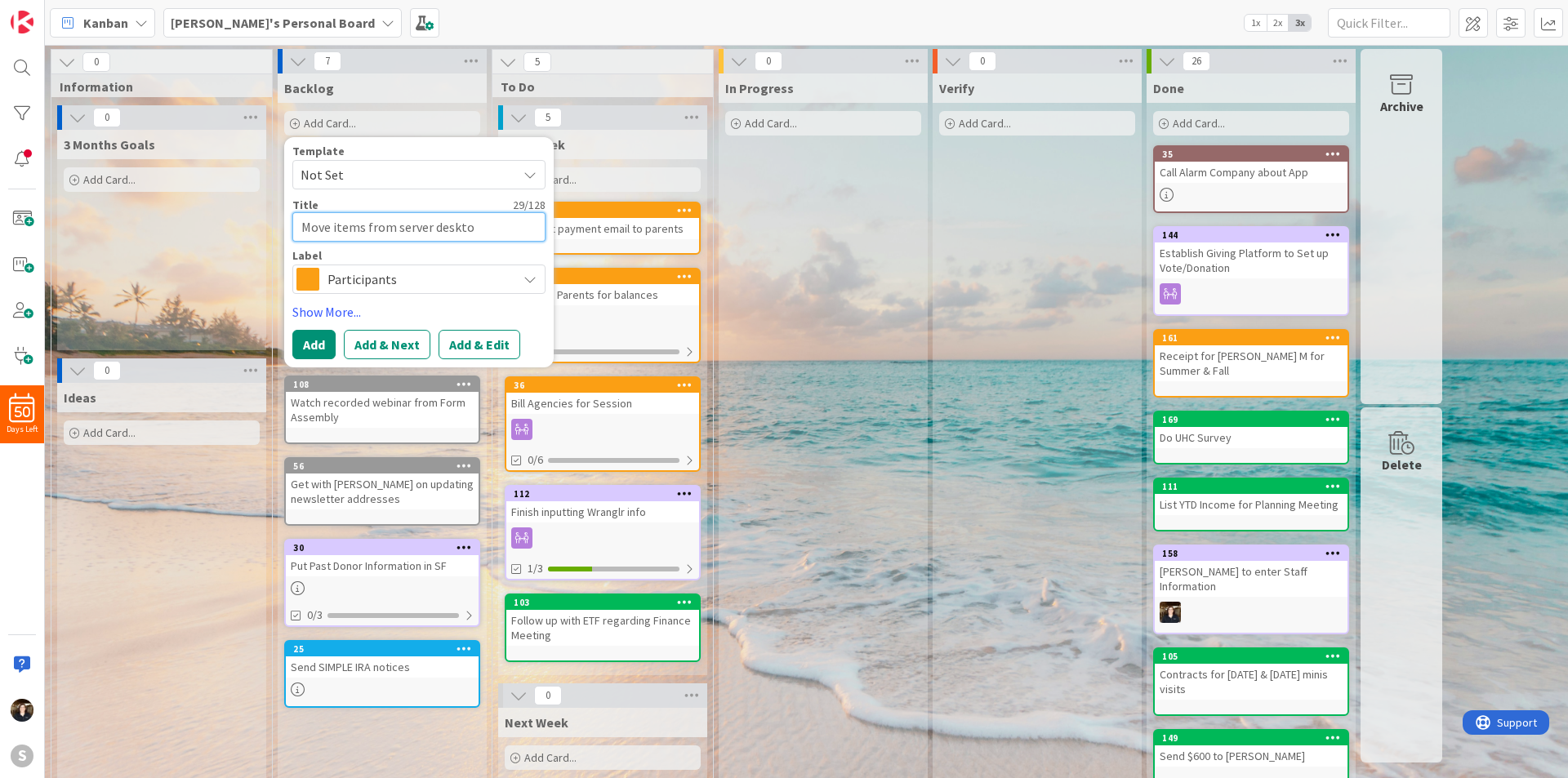
type textarea "x"
type textarea "Move items from server desktop"
type textarea "x"
type textarea "Move items from server desktop"
type textarea "x"
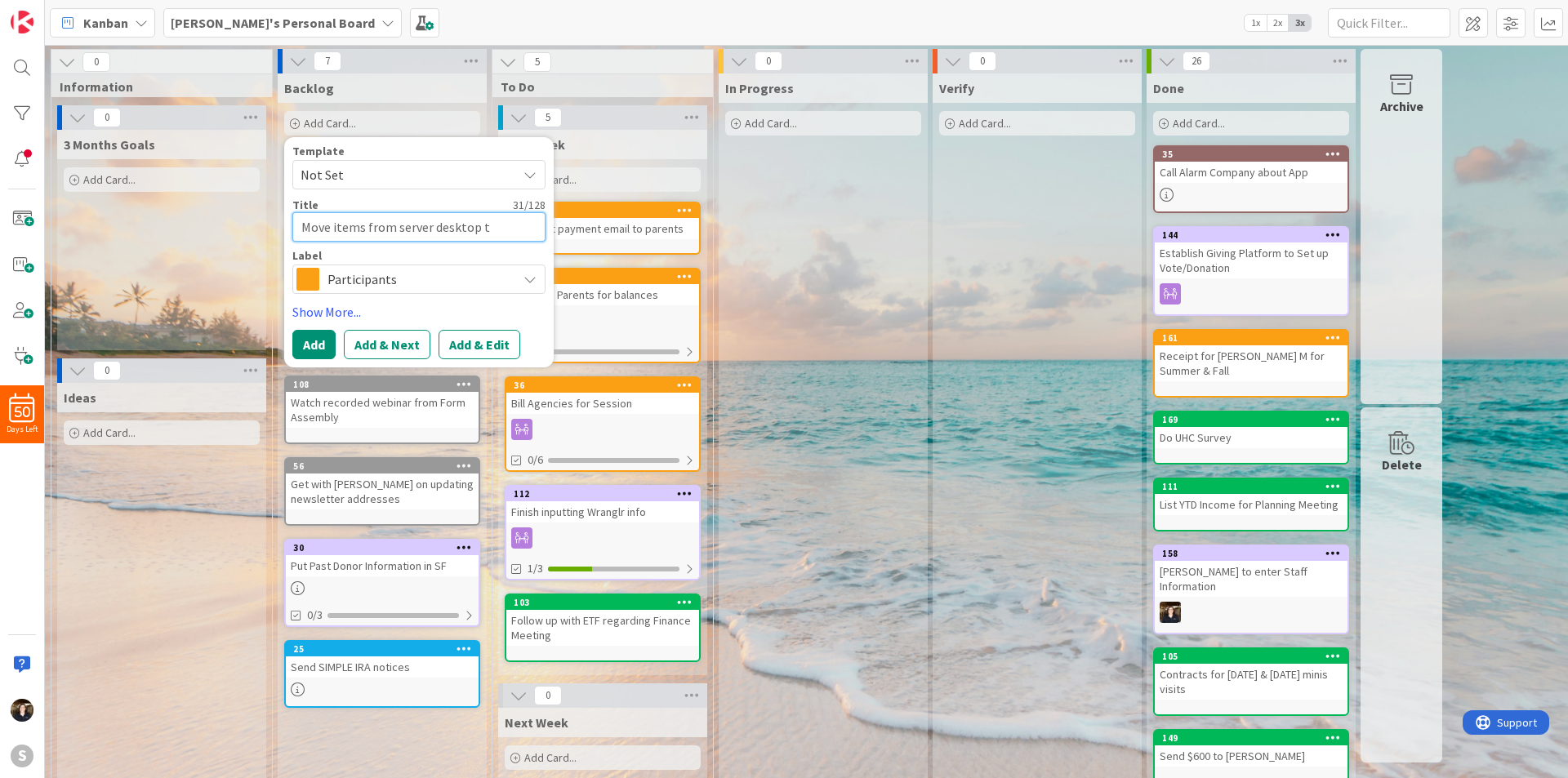
type textarea "Move items from server desktop to"
type textarea "x"
type textarea "Move items from server desktop to"
type textarea "x"
type textarea "Move items from server desktop to o"
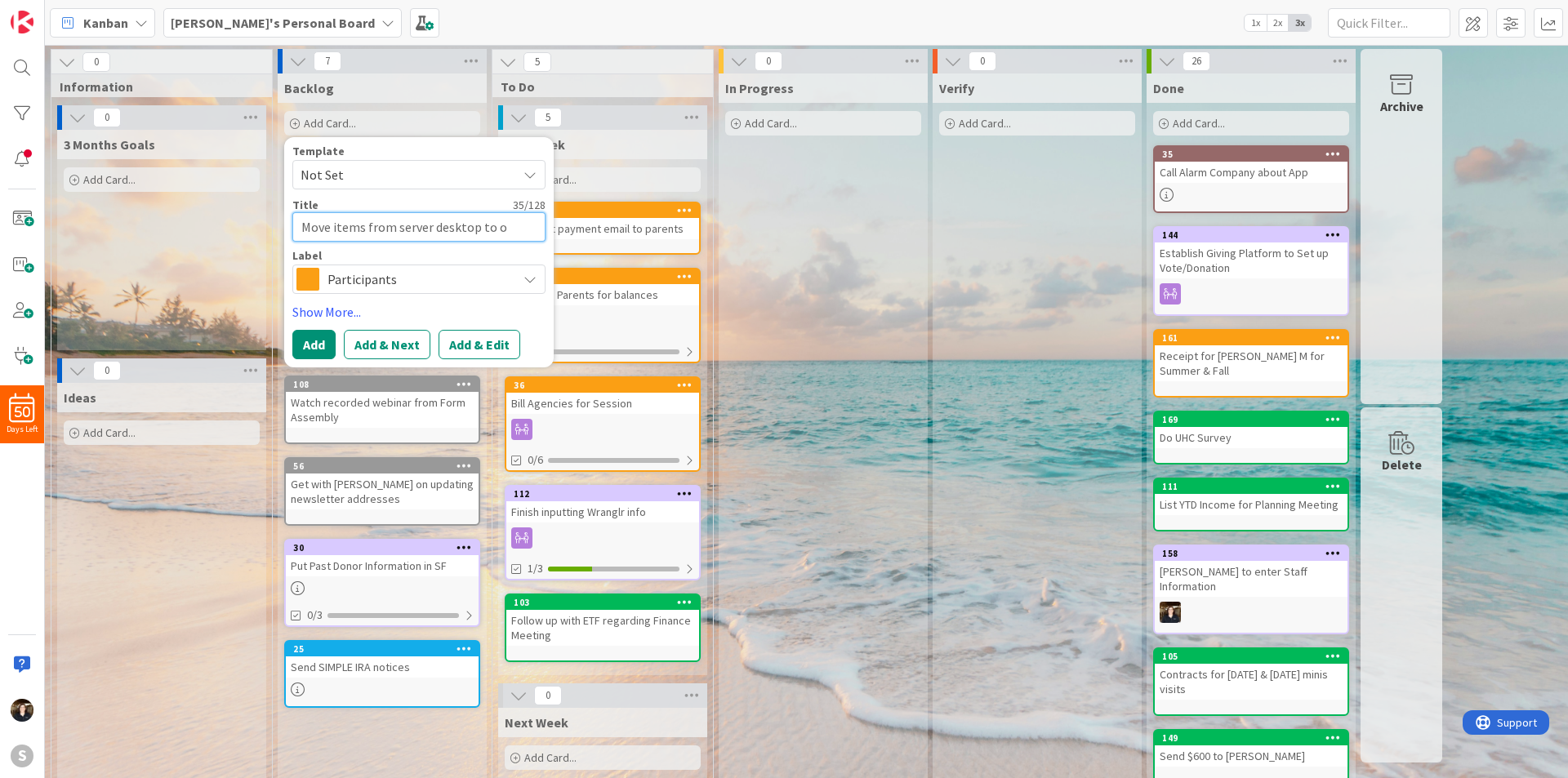
type textarea "x"
type textarea "Move items from server desktop to oth"
type textarea "x"
type textarea "Move items from server desktop to othe"
type textarea "x"
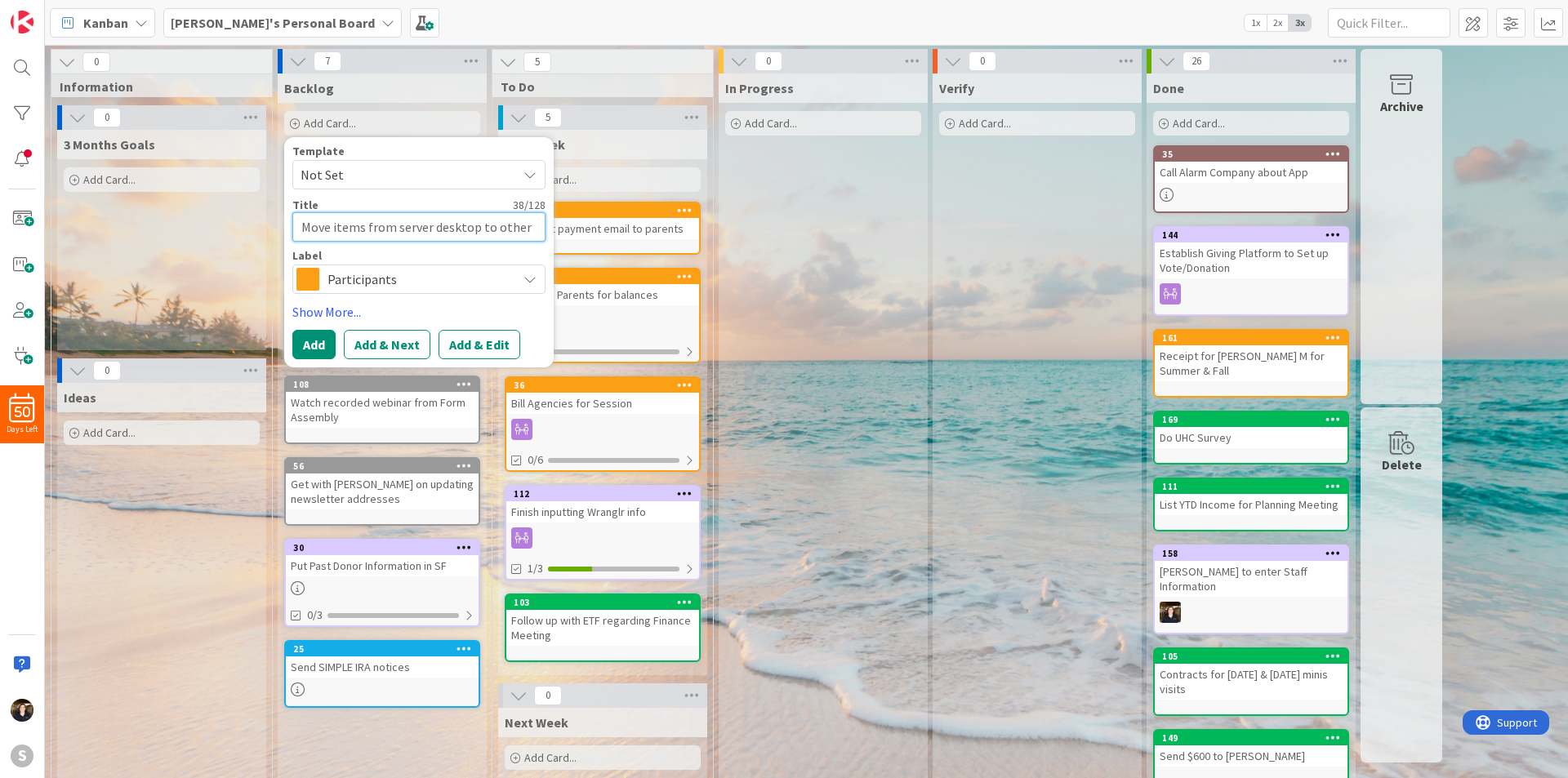
type textarea "Move items from server desktop to other"
type textarea "x"
type textarea "Move items from server desktop to other d"
type textarea "x"
type textarea "Move items from server desktop to other de"
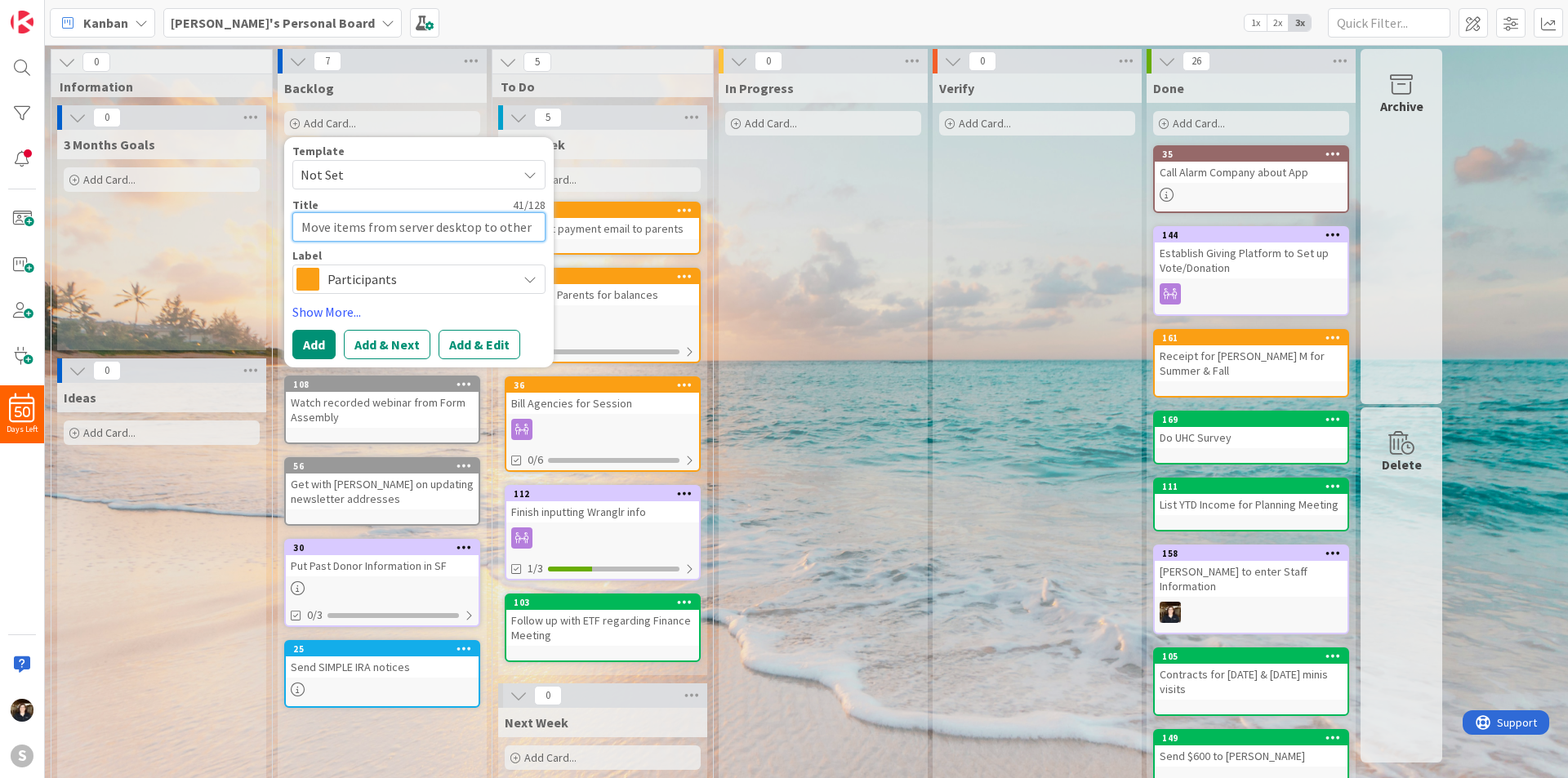
type textarea "x"
type textarea "Move items from server desktop to other des"
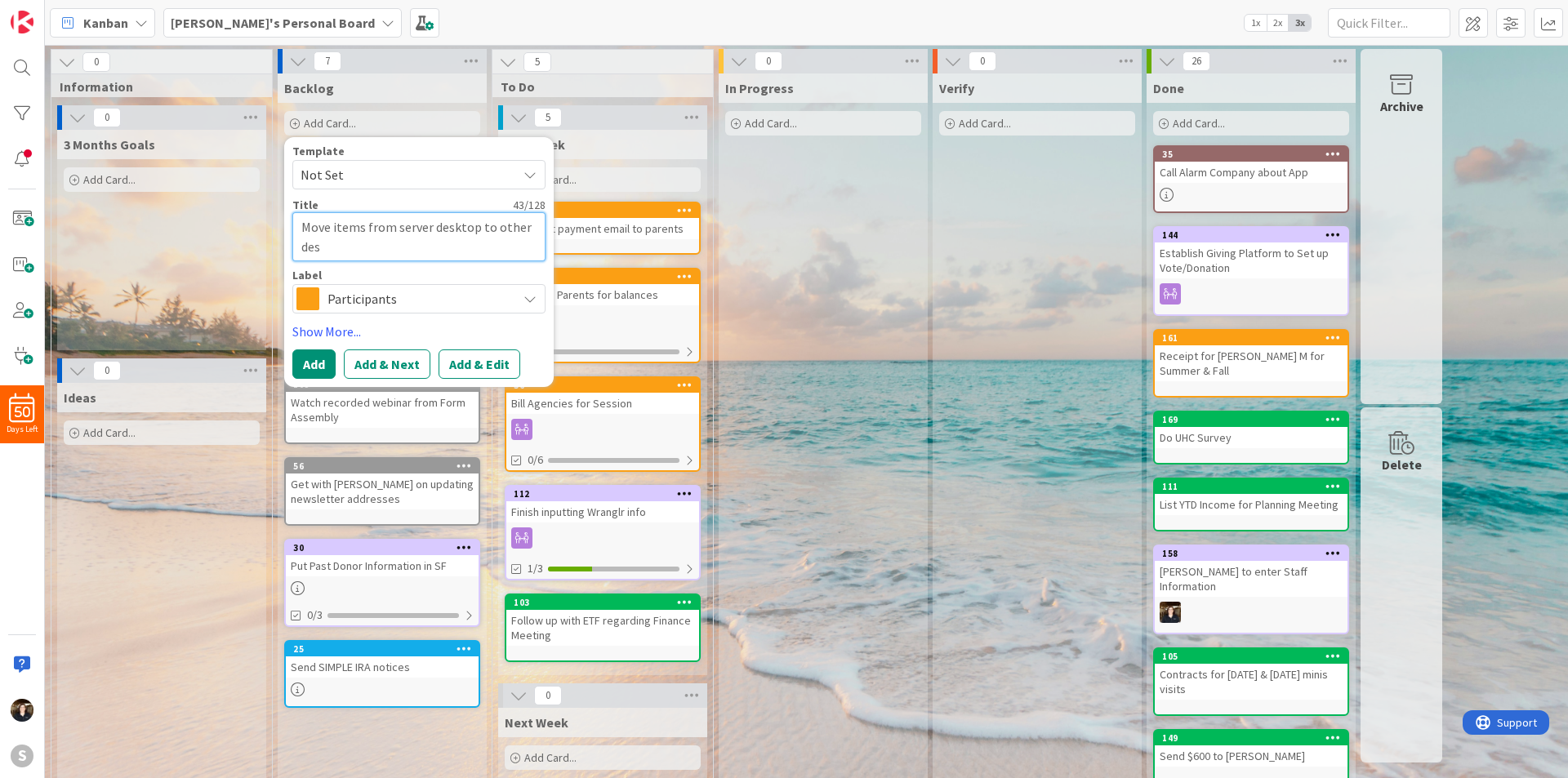
type textarea "x"
type textarea "Move items from server desktop to other desk"
type textarea "x"
type textarea "Move items from server desktop to other deskt"
type textarea "x"
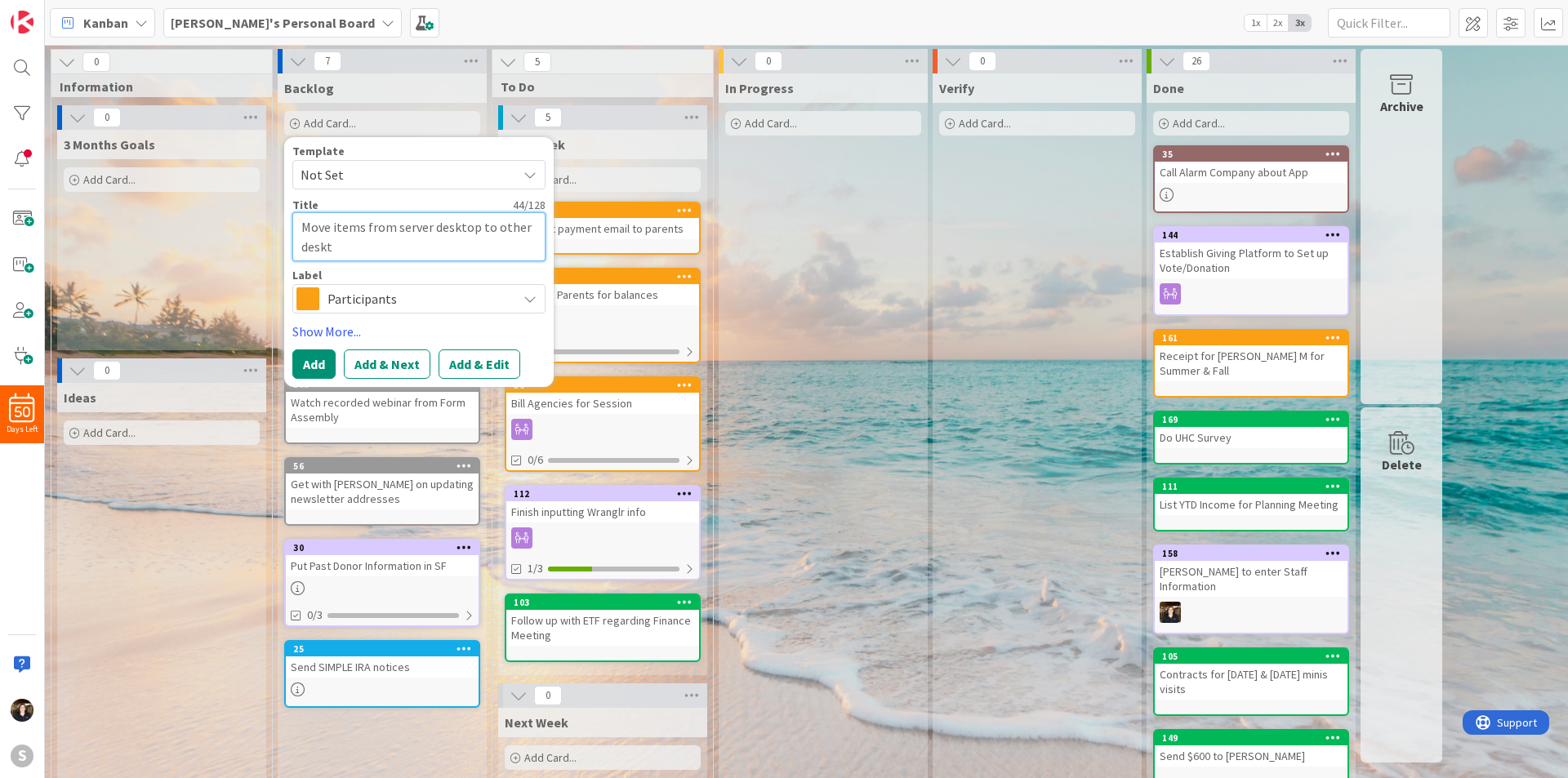
type textarea "Move items from server desktop to other deskto"
type textarea "x"
type textarea "Move items from server desktop to other desktop"
click at [415, 308] on span "Participants" at bounding box center [418, 299] width 181 height 23
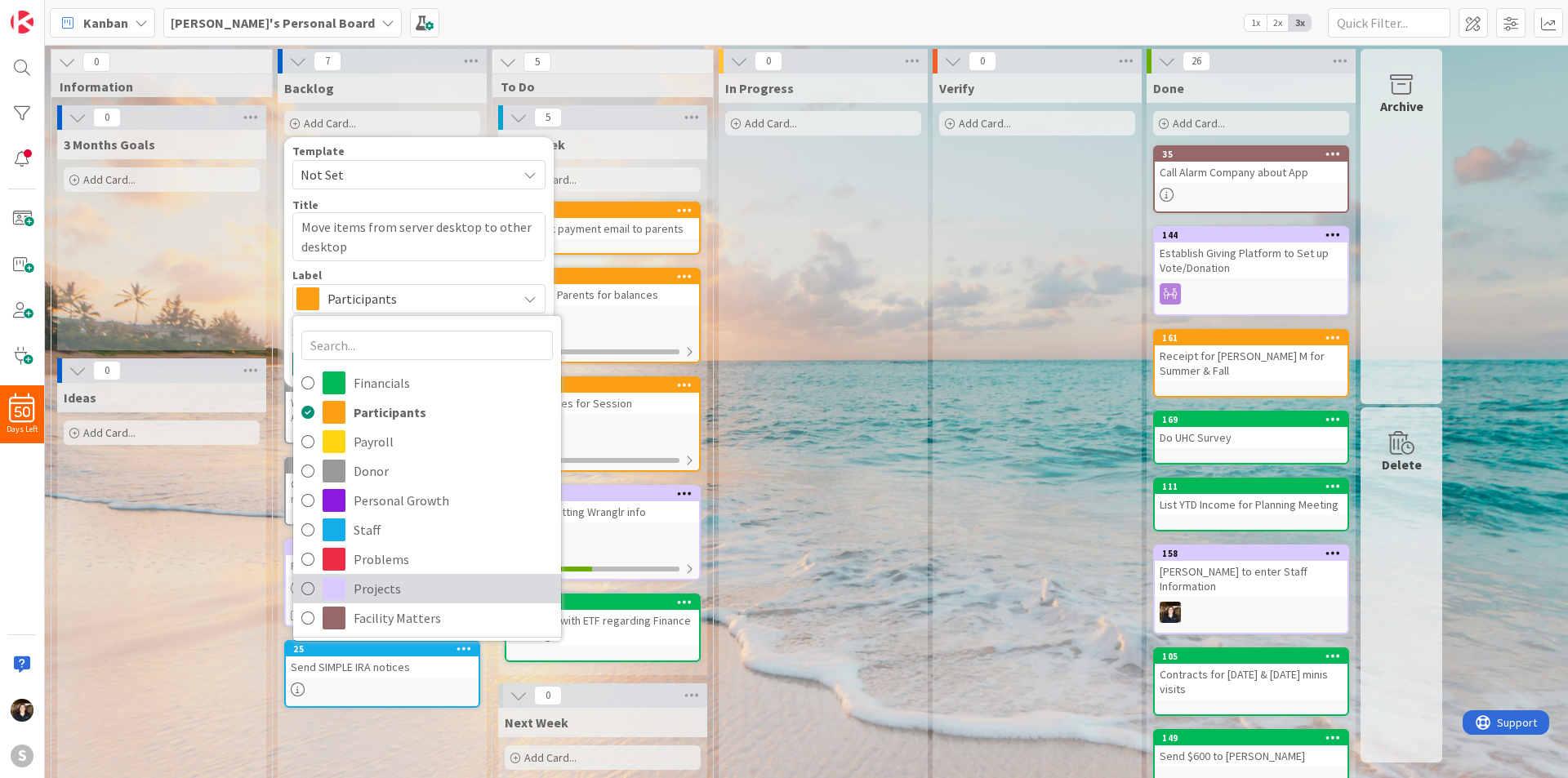
click at [309, 585] on icon at bounding box center [307, 589] width 13 height 25
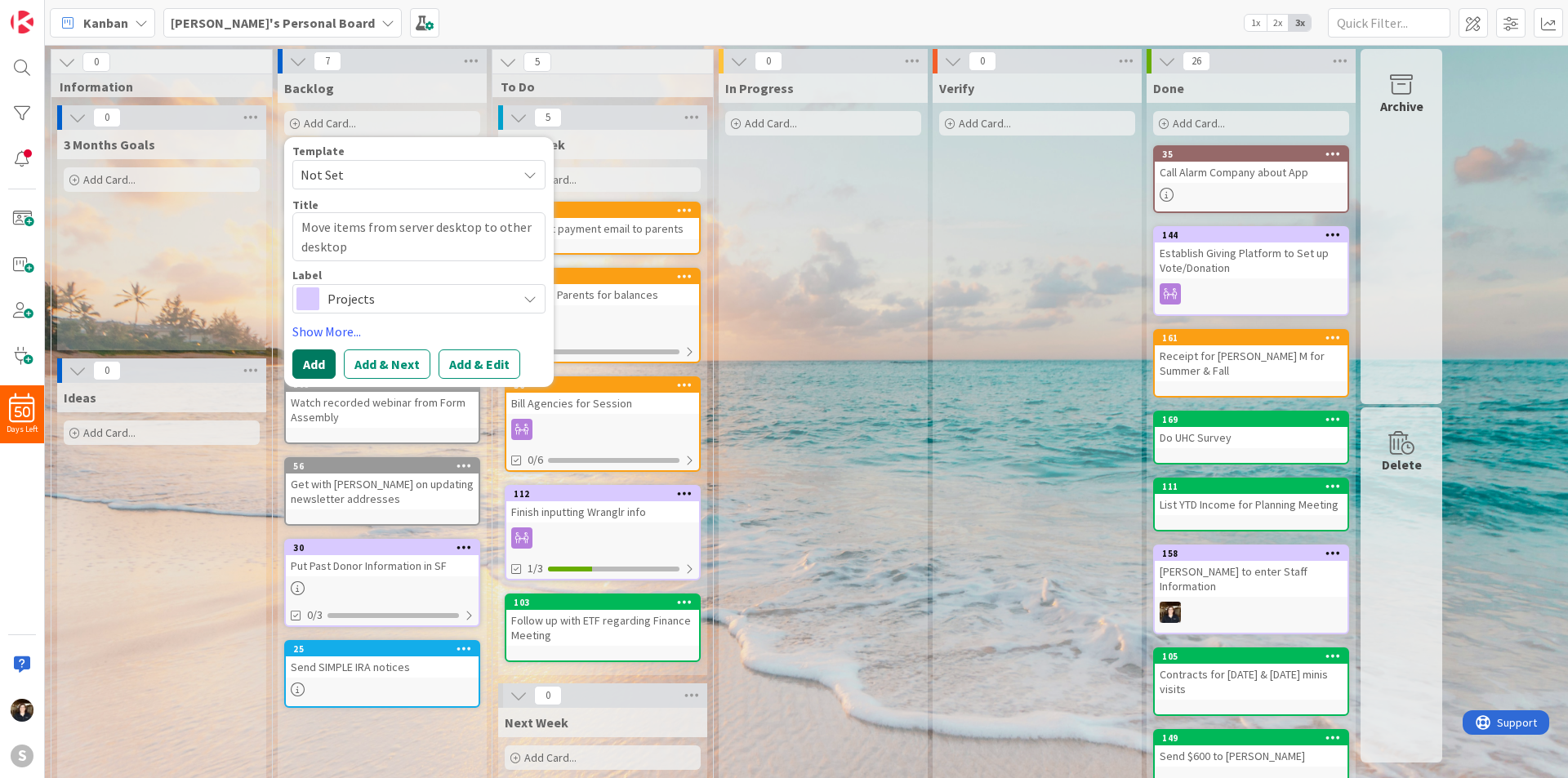
click at [316, 359] on button "Add" at bounding box center [314, 364] width 43 height 30
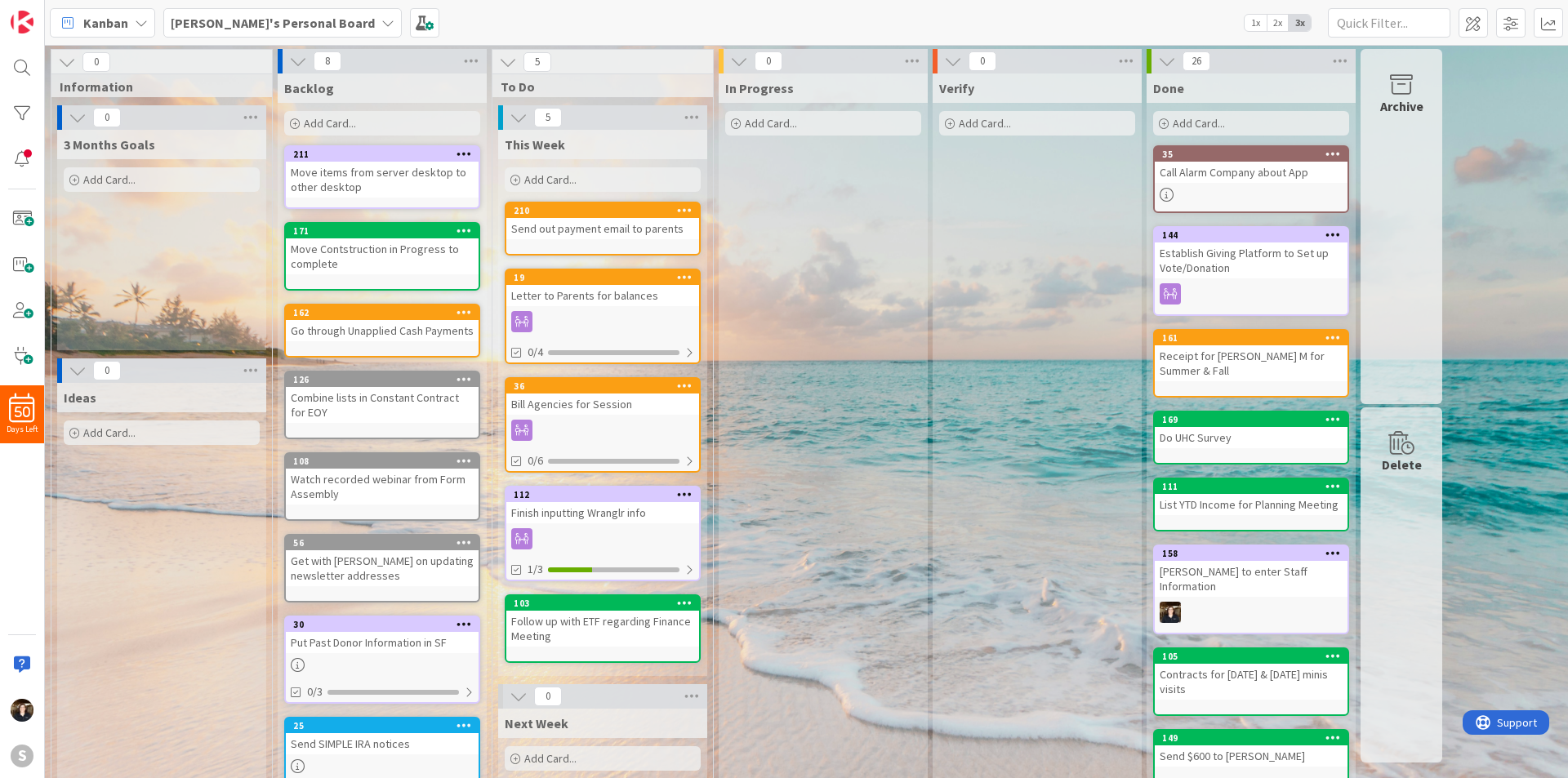
click at [570, 177] on span "Add Card..." at bounding box center [551, 179] width 52 height 14
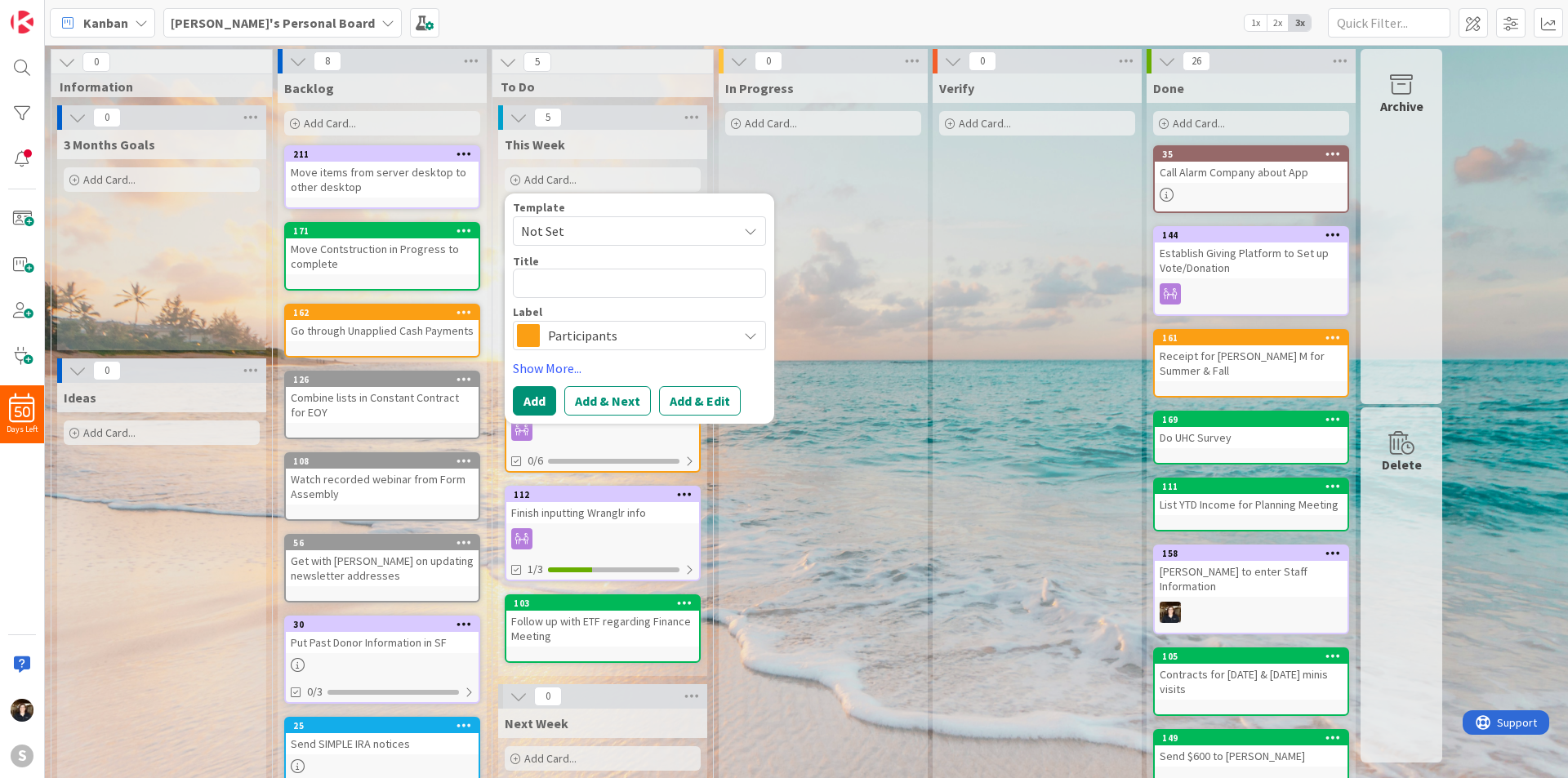
click at [644, 231] on span "Not Set" at bounding box center [622, 231] width 204 height 21
click at [641, 287] on textarea at bounding box center [639, 283] width 253 height 30
click at [649, 223] on span "Not Set" at bounding box center [622, 231] width 204 height 21
click at [856, 294] on div "In Progress Add Card..." at bounding box center [823, 522] width 209 height 896
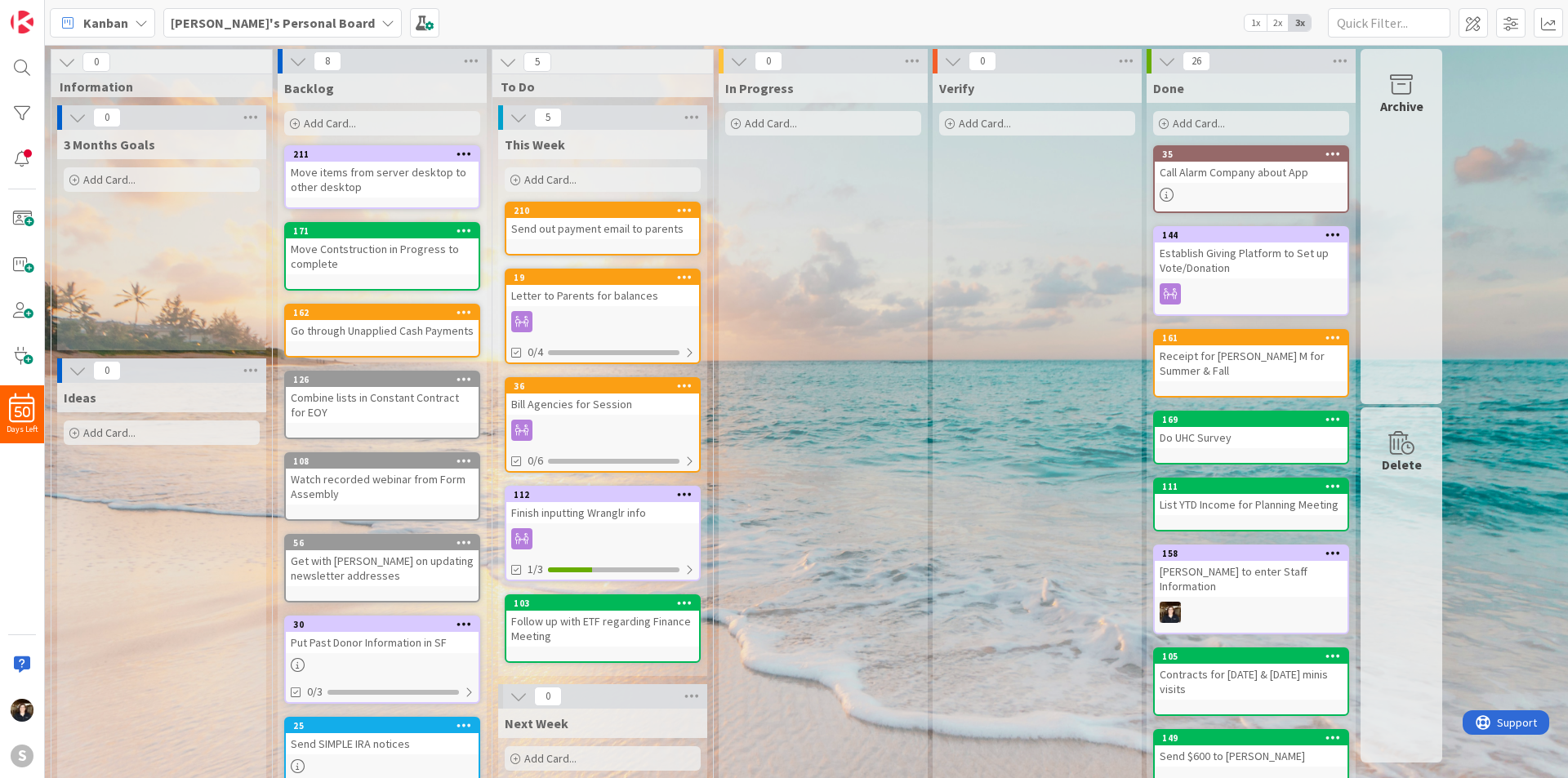
click at [541, 184] on span "Add Card..." at bounding box center [551, 179] width 52 height 14
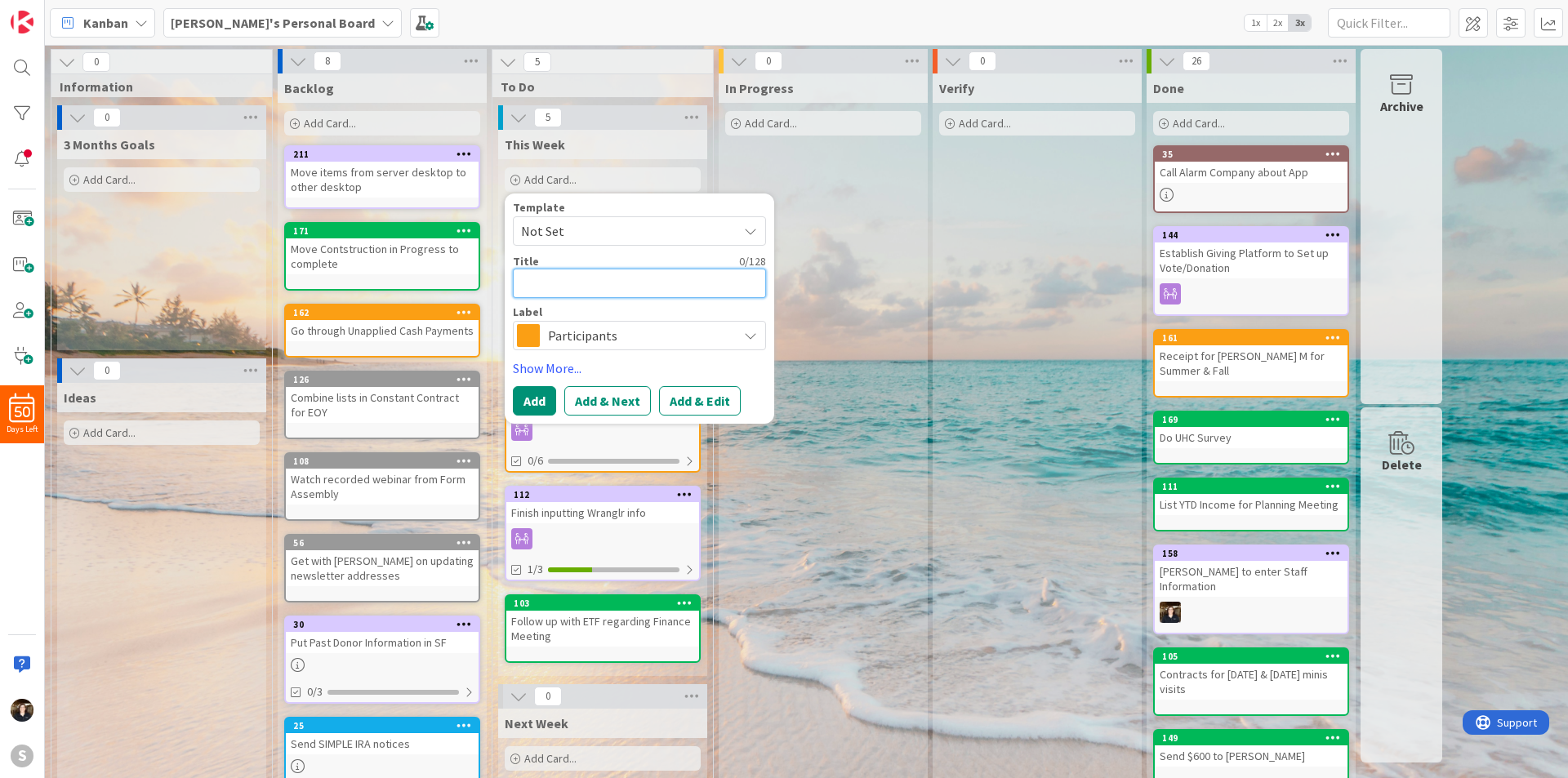
type textarea "x"
type textarea "D"
type textarea "x"
type textarea "Do"
type textarea "x"
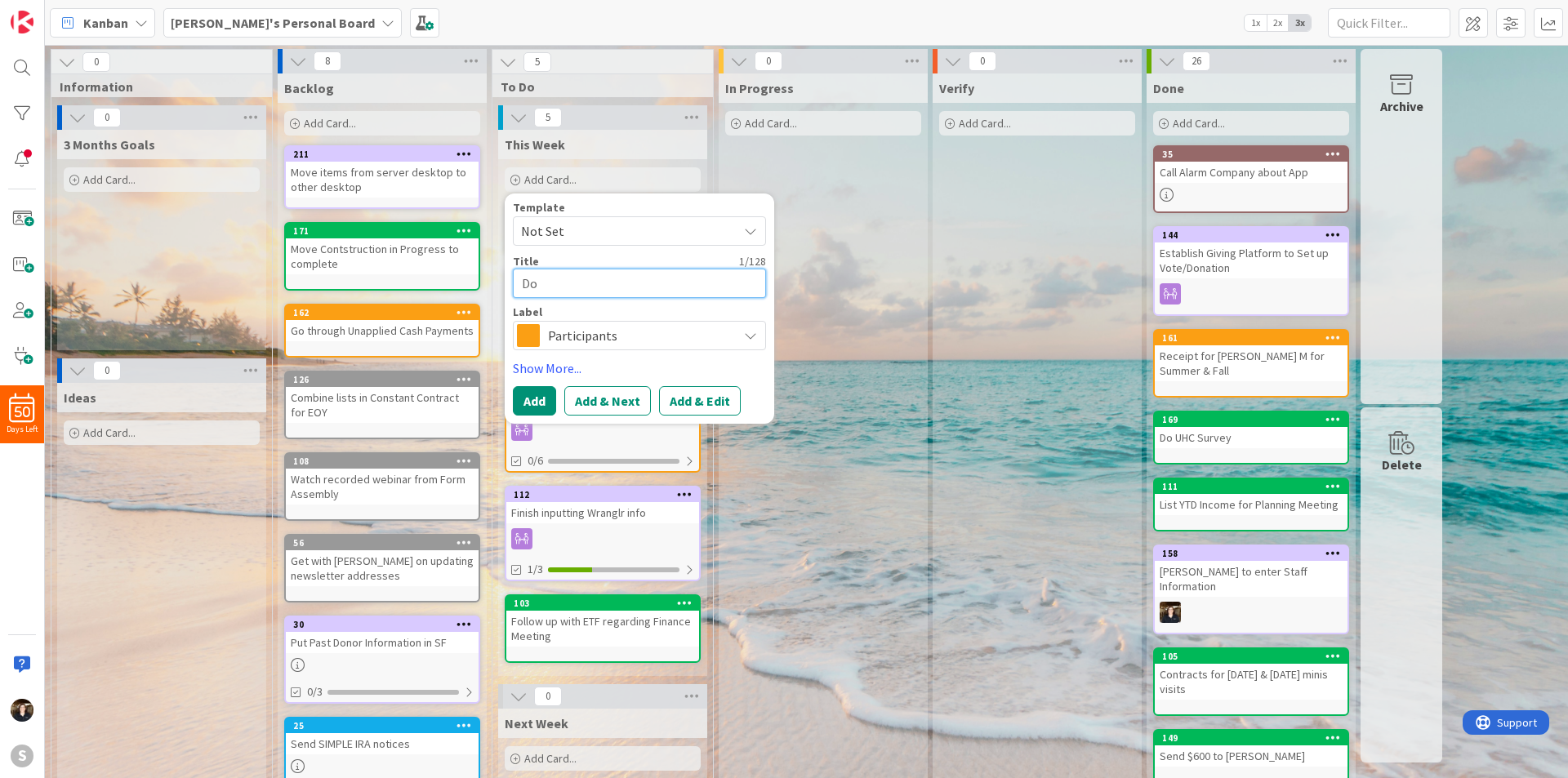
type textarea "Don"
type textarea "x"
type textarea "Dono"
type textarea "x"
type textarea "Donor"
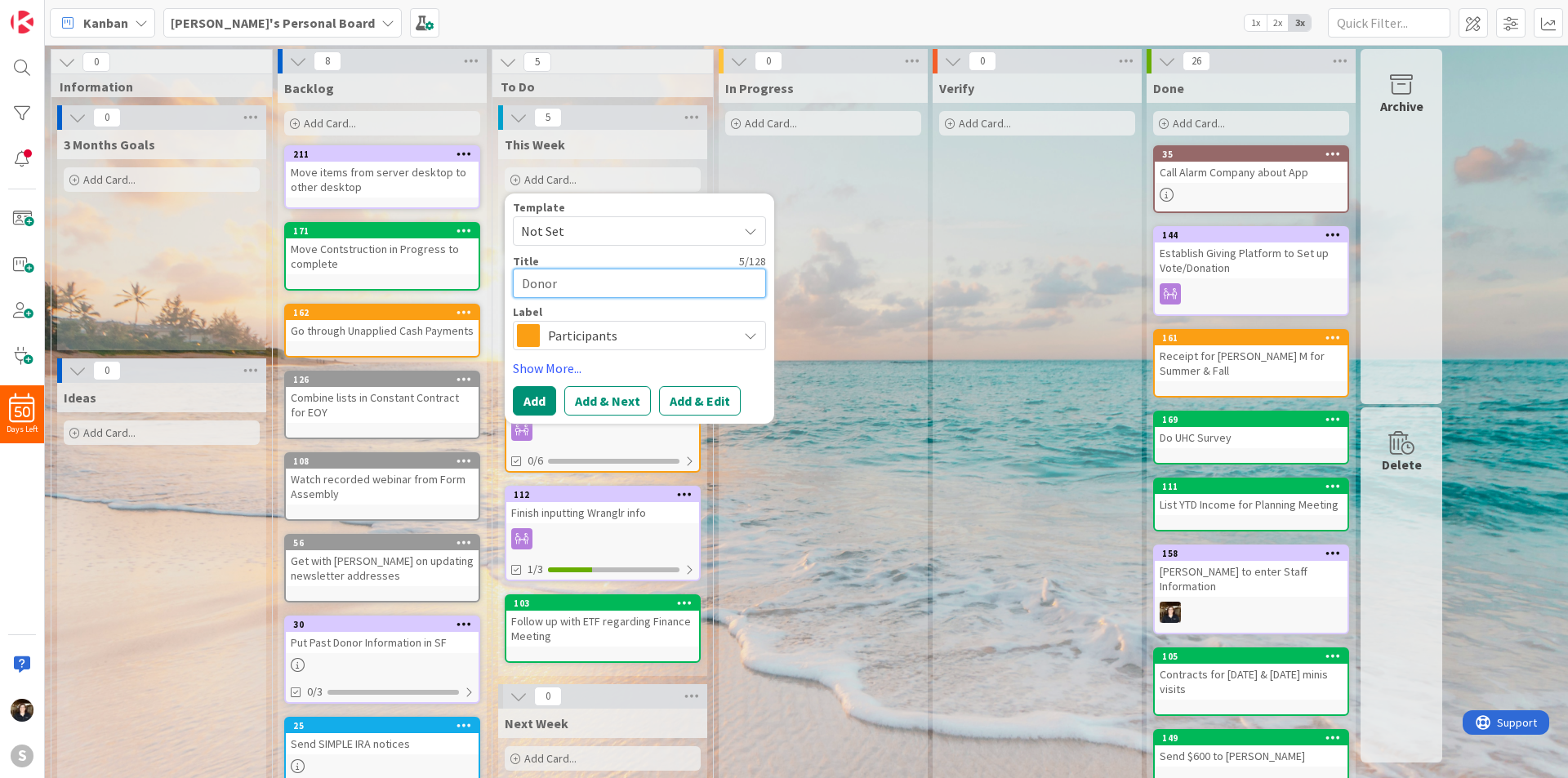
type textarea "x"
type textarea "Dono"
type textarea "x"
type textarea "Don"
type textarea "x"
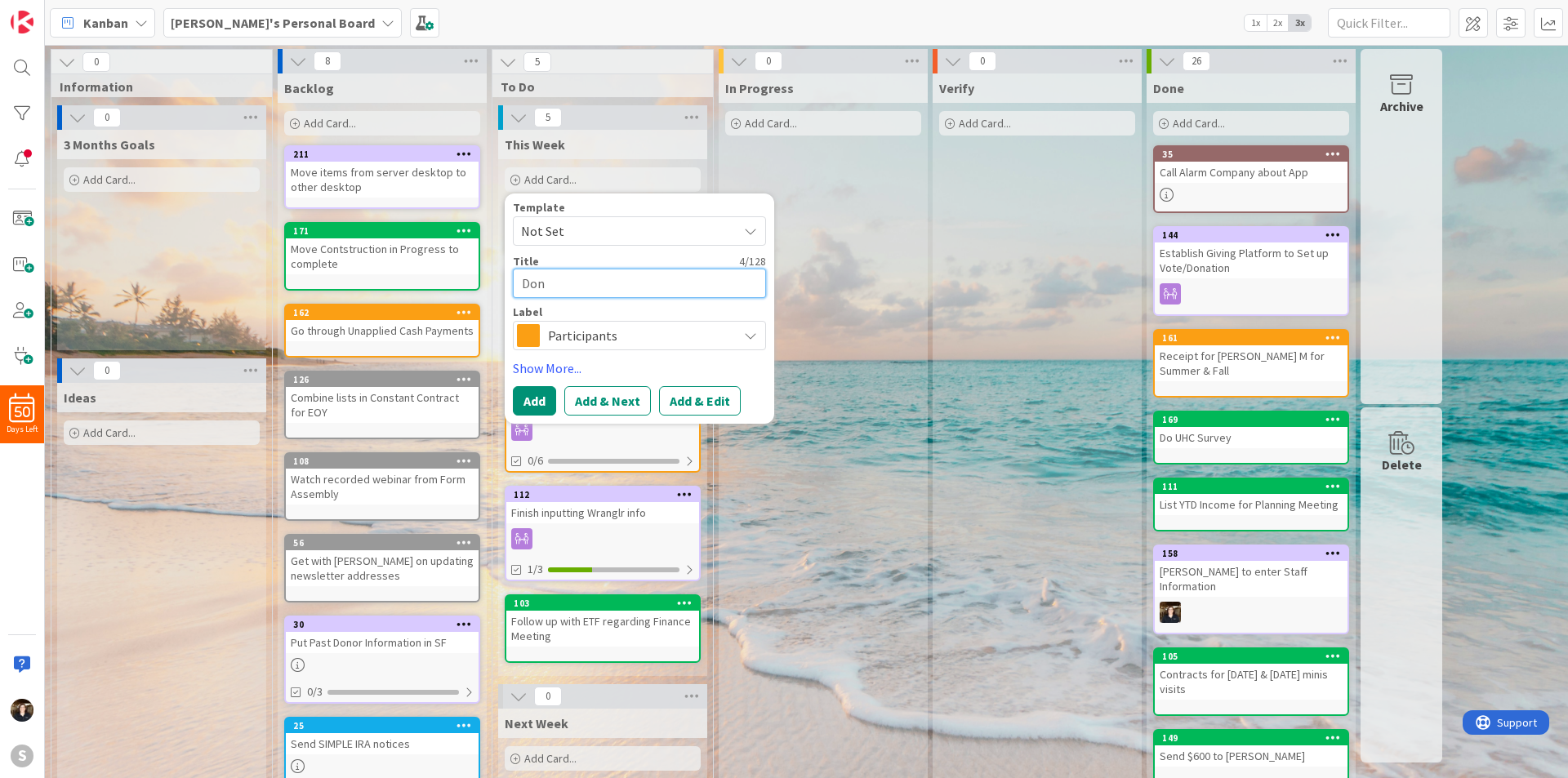
type textarea "Do"
type textarea "x"
type textarea "D"
type textarea "x"
type textarea "Pr"
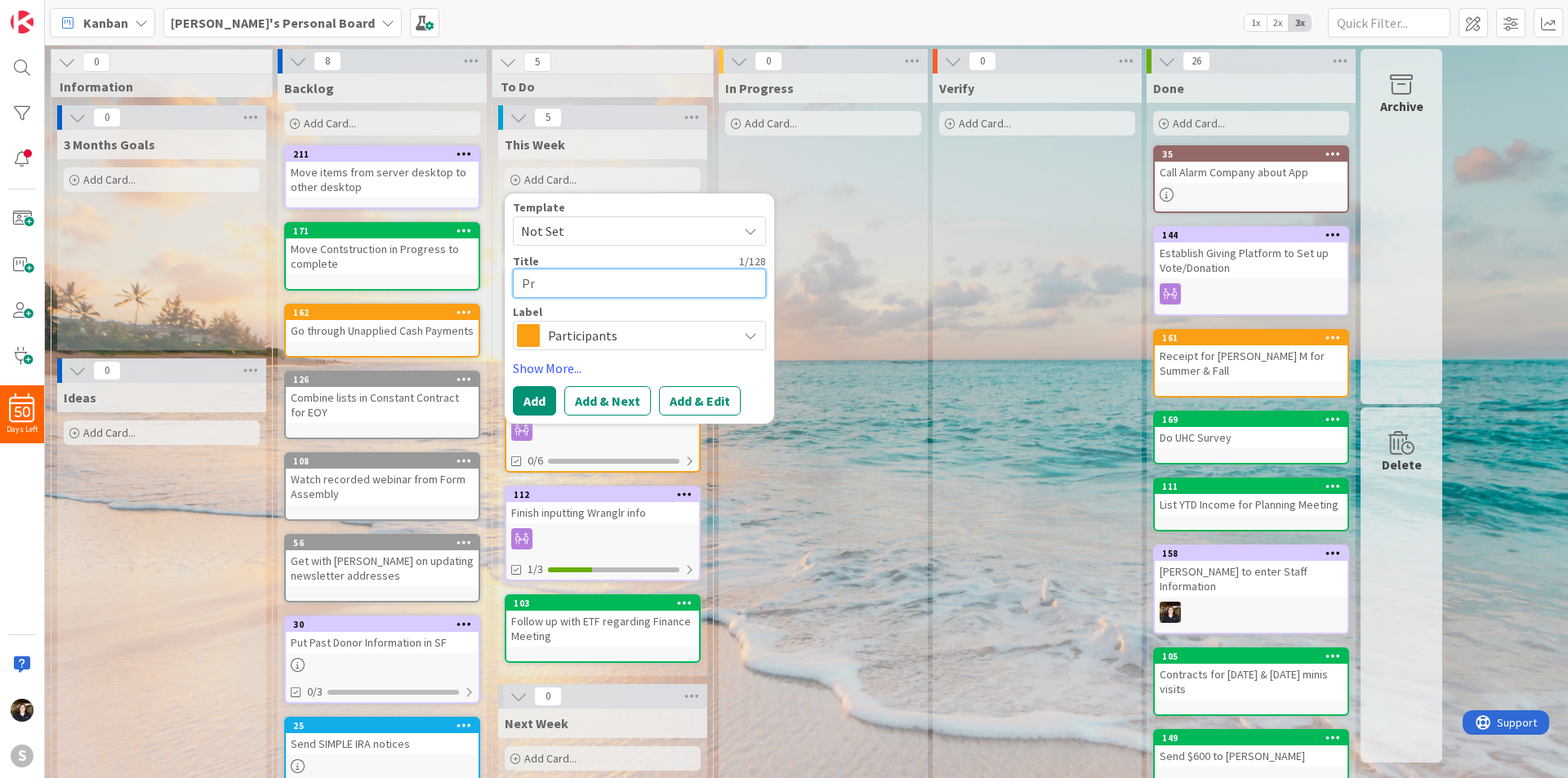
type textarea "x"
type textarea "Pri"
type textarea "x"
type textarea "Prin"
type textarea "x"
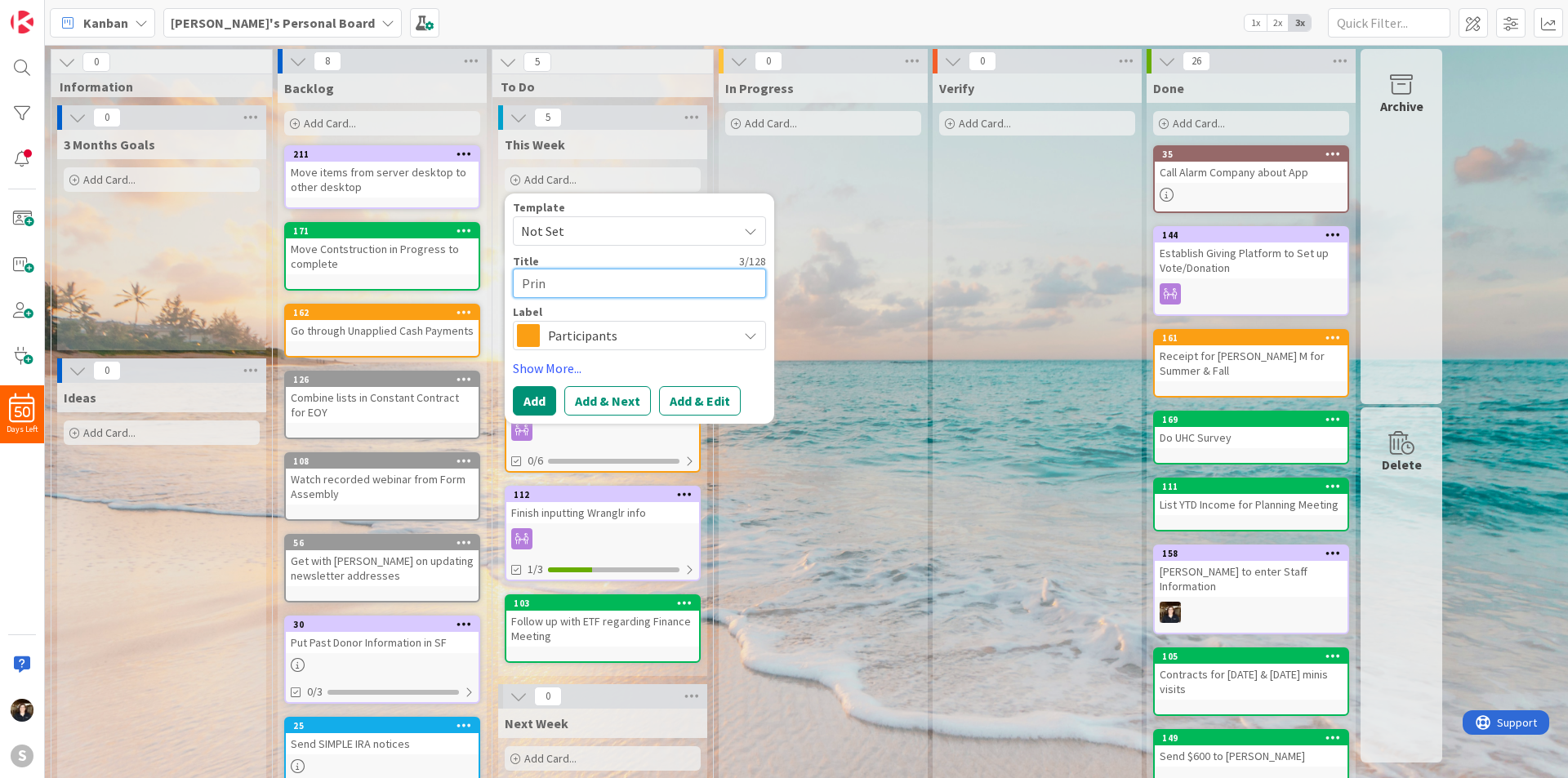
type textarea "Print"
type textarea "x"
type textarea "Print"
type textarea "x"
type textarea "Print d"
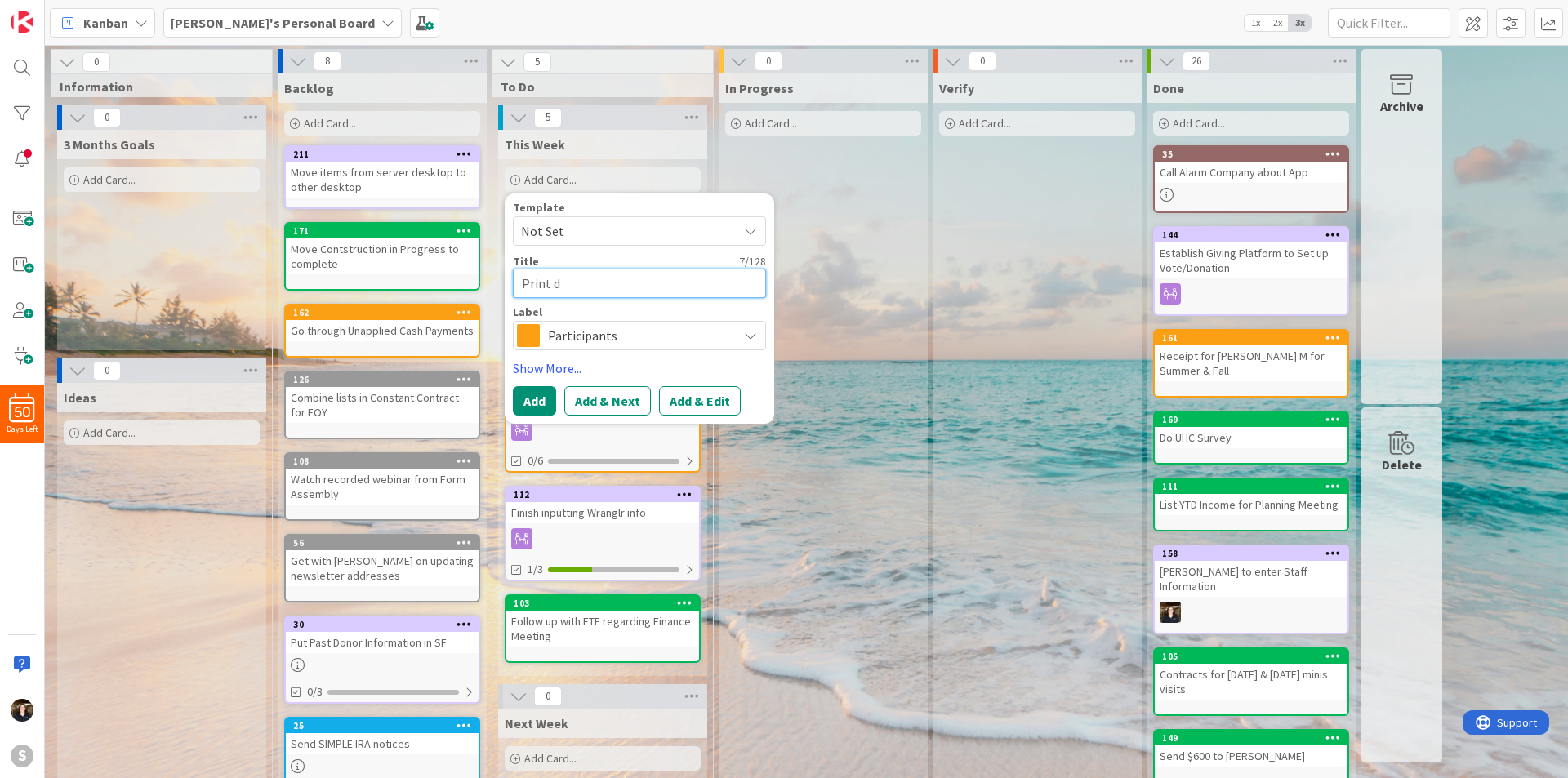
type textarea "x"
type textarea "Print do"
type textarea "x"
type textarea "Print don"
type textarea "x"
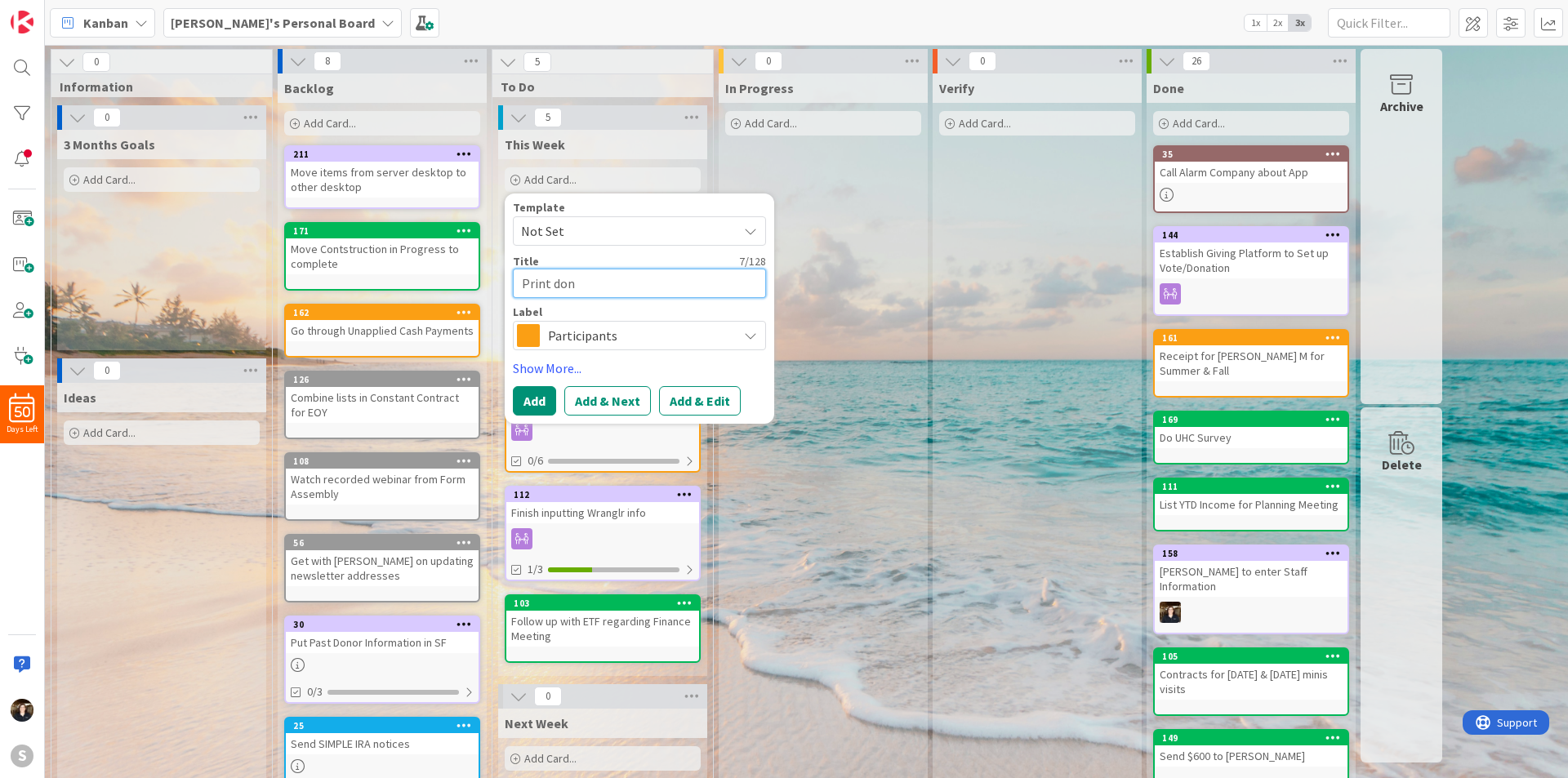
type textarea "Print [PERSON_NAME]"
type textarea "x"
type textarea "Print [PERSON_NAME]"
type textarea "x"
type textarea "Print [PERSON_NAME]"
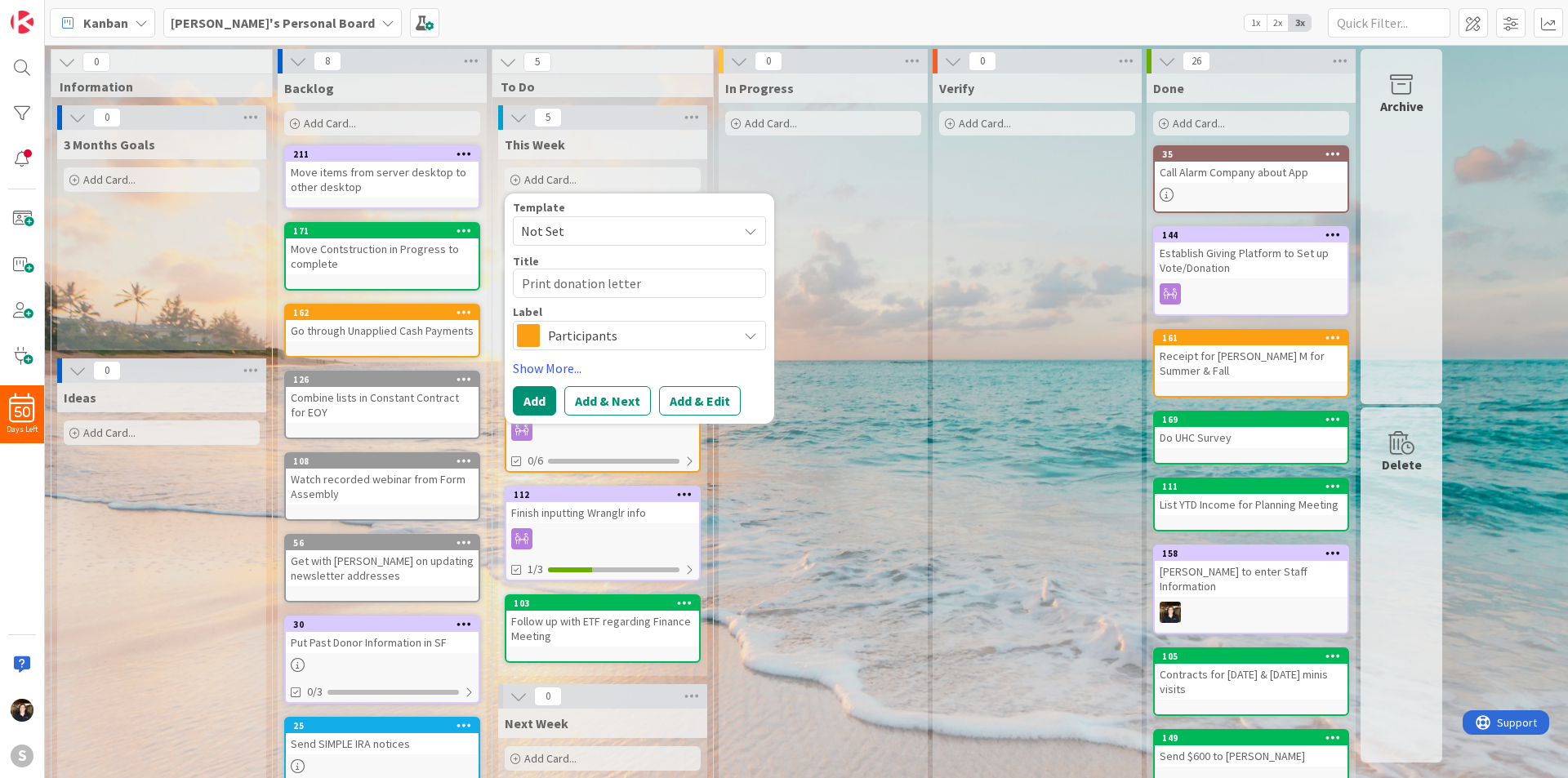
click at [600, 331] on span "Participants" at bounding box center [639, 335] width 181 height 23
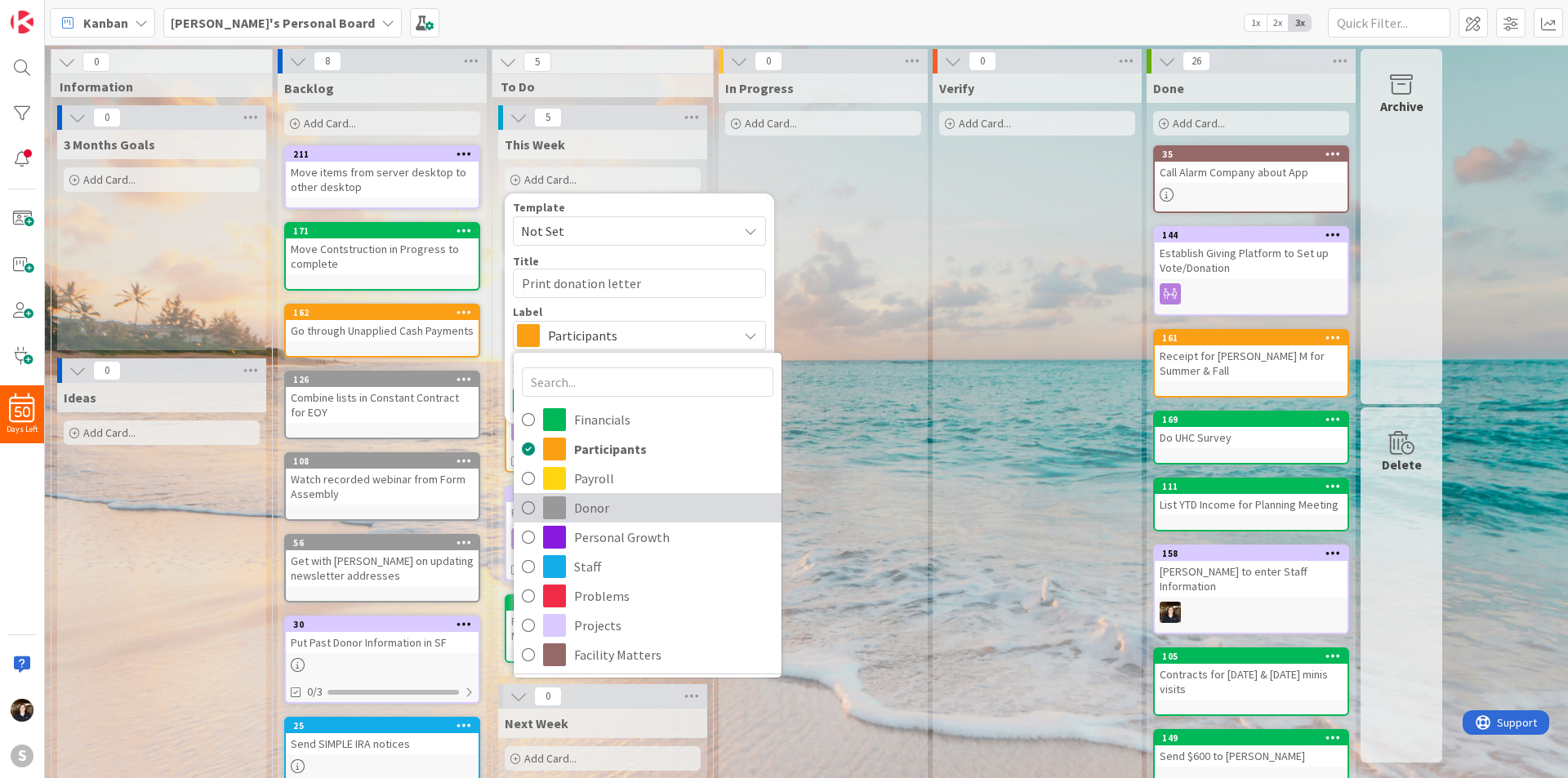
click at [530, 506] on icon at bounding box center [528, 507] width 13 height 25
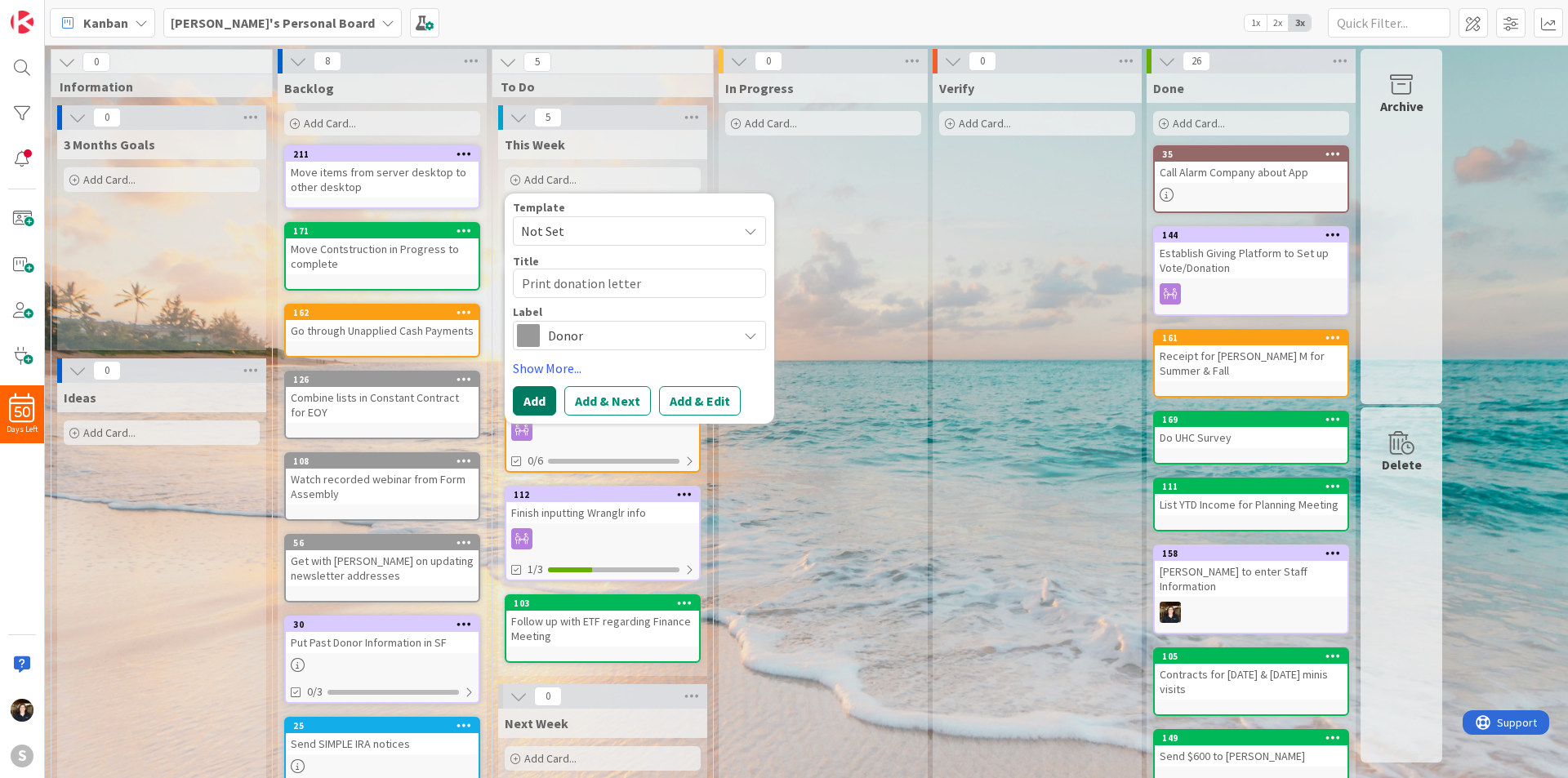
click at [532, 396] on button "Add" at bounding box center [535, 401] width 43 height 30
